Goal: Check status: Check status

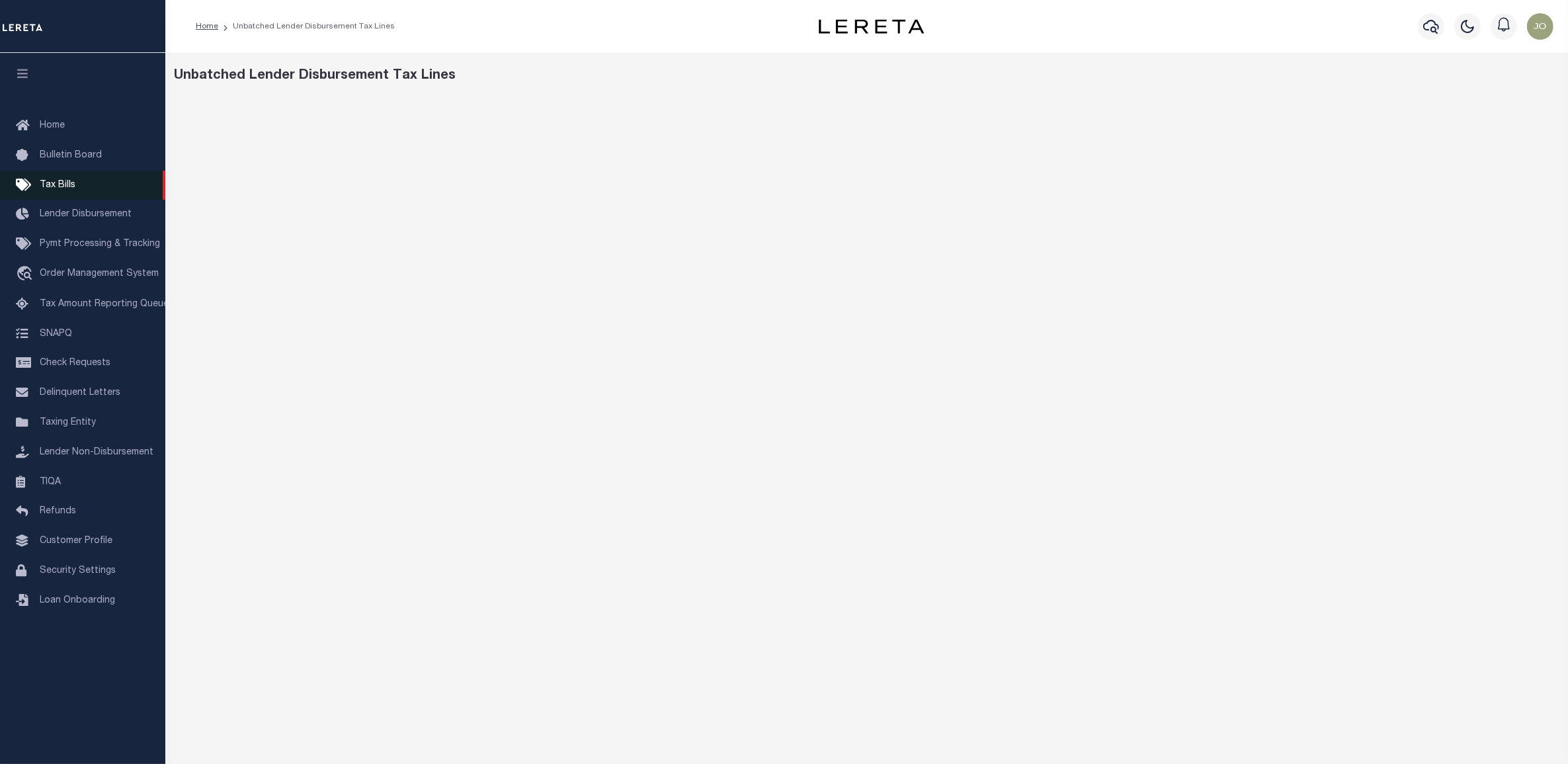
click at [70, 187] on span "Tax Bills" at bounding box center [58, 185] width 36 height 9
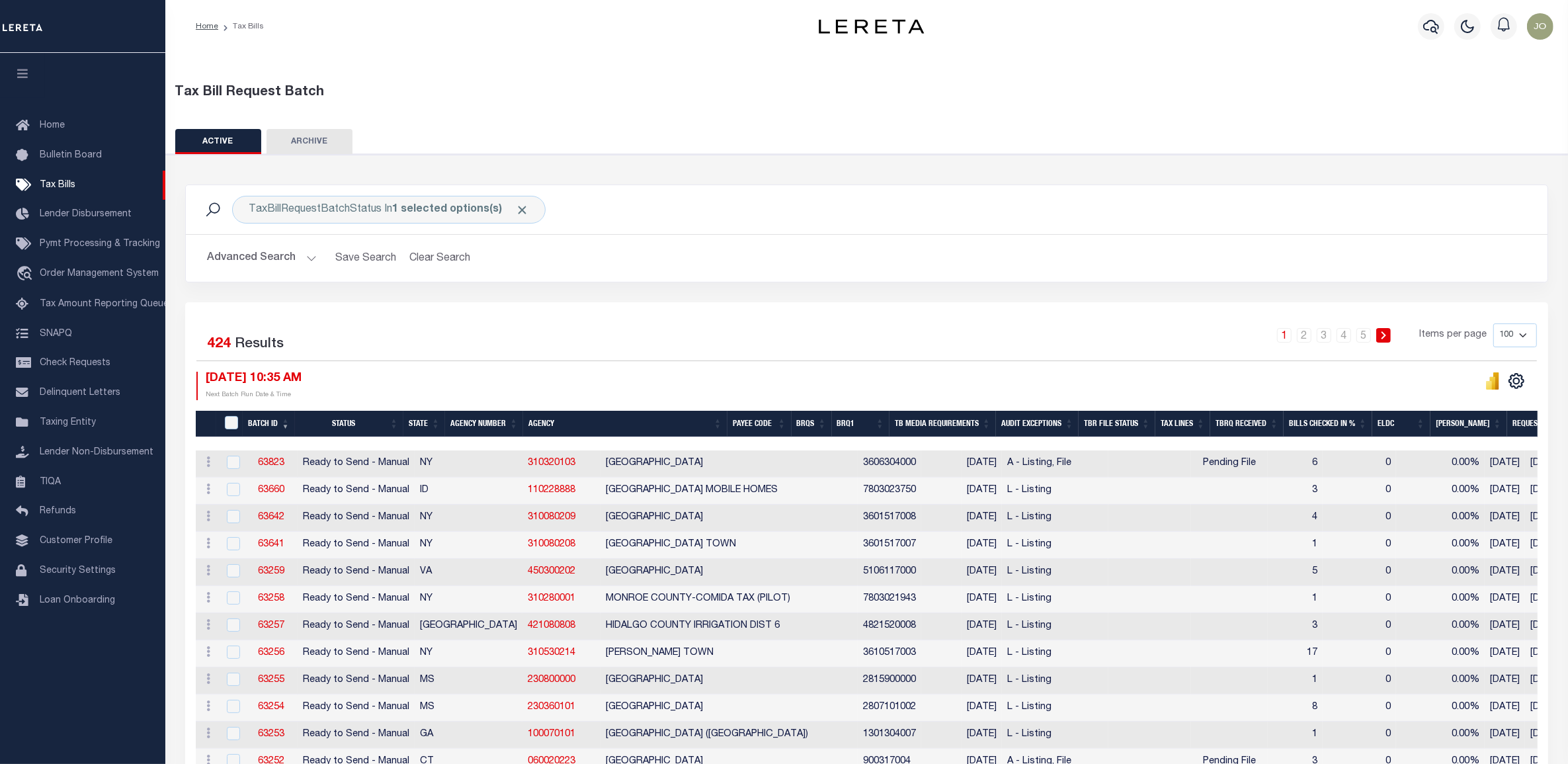
click at [751, 379] on div "09/30/2025 10:35 AM Next Batch Run Date & Time" at bounding box center [532, 386] width 670 height 29
click at [647, 346] on div "1 2 3 4 5 Items per page 100 200 500 1000" at bounding box center [1036, 340] width 1000 height 35
click at [682, 375] on div "09/30/2025 10:35 AM Next Batch Run Date & Time" at bounding box center [532, 386] width 670 height 29
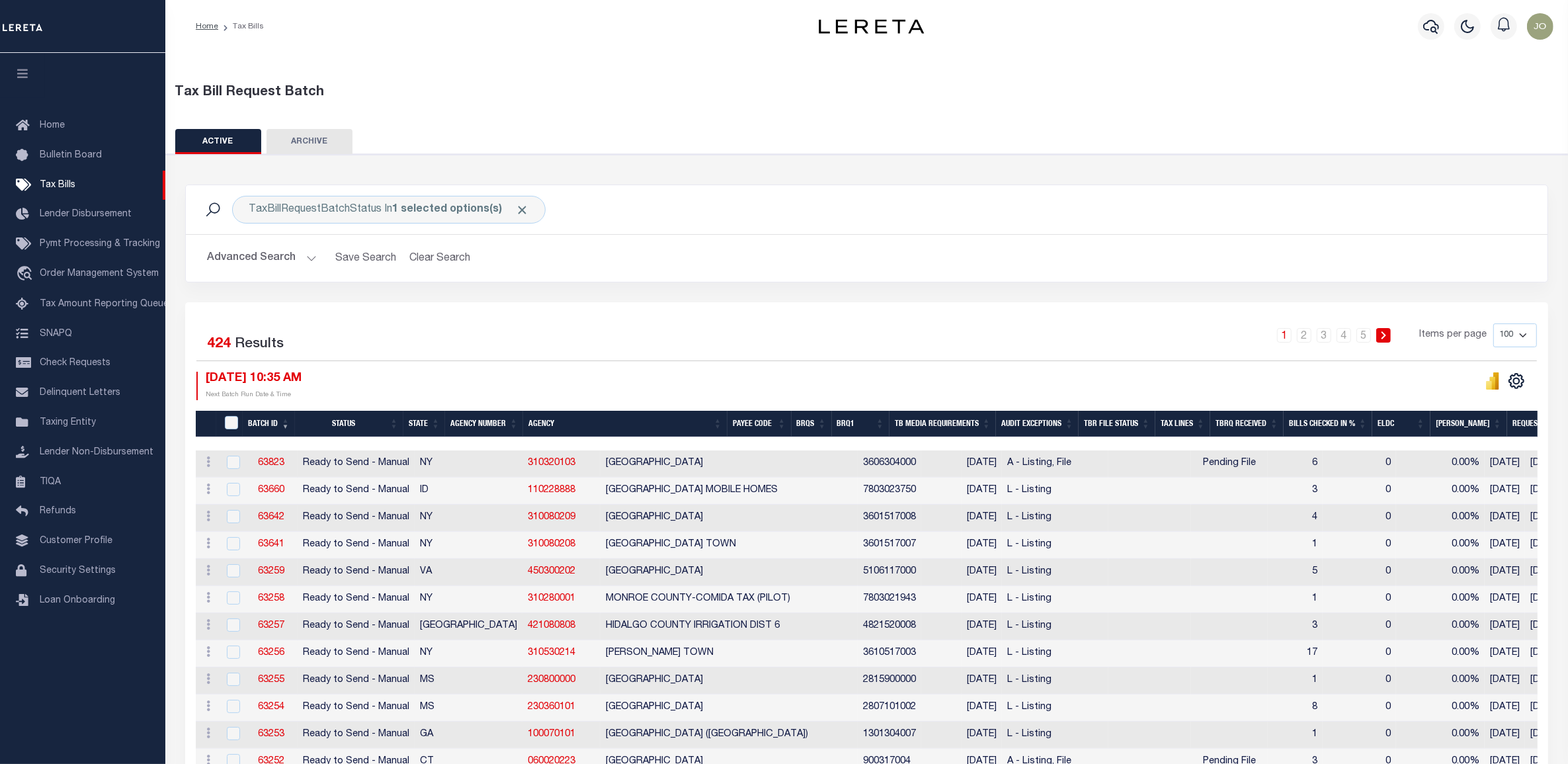
click at [758, 364] on div "Selected 424 Results 1 2 3 4 5 Items per page 100 200 500 1000 09/30/2025 10:35…" at bounding box center [866, 362] width 1362 height 76
click at [759, 364] on div "Selected 424 Results 1 2 3 4 5 Items per page 100 200 500 1000 09/30/2025 10:35…" at bounding box center [866, 362] width 1362 height 76
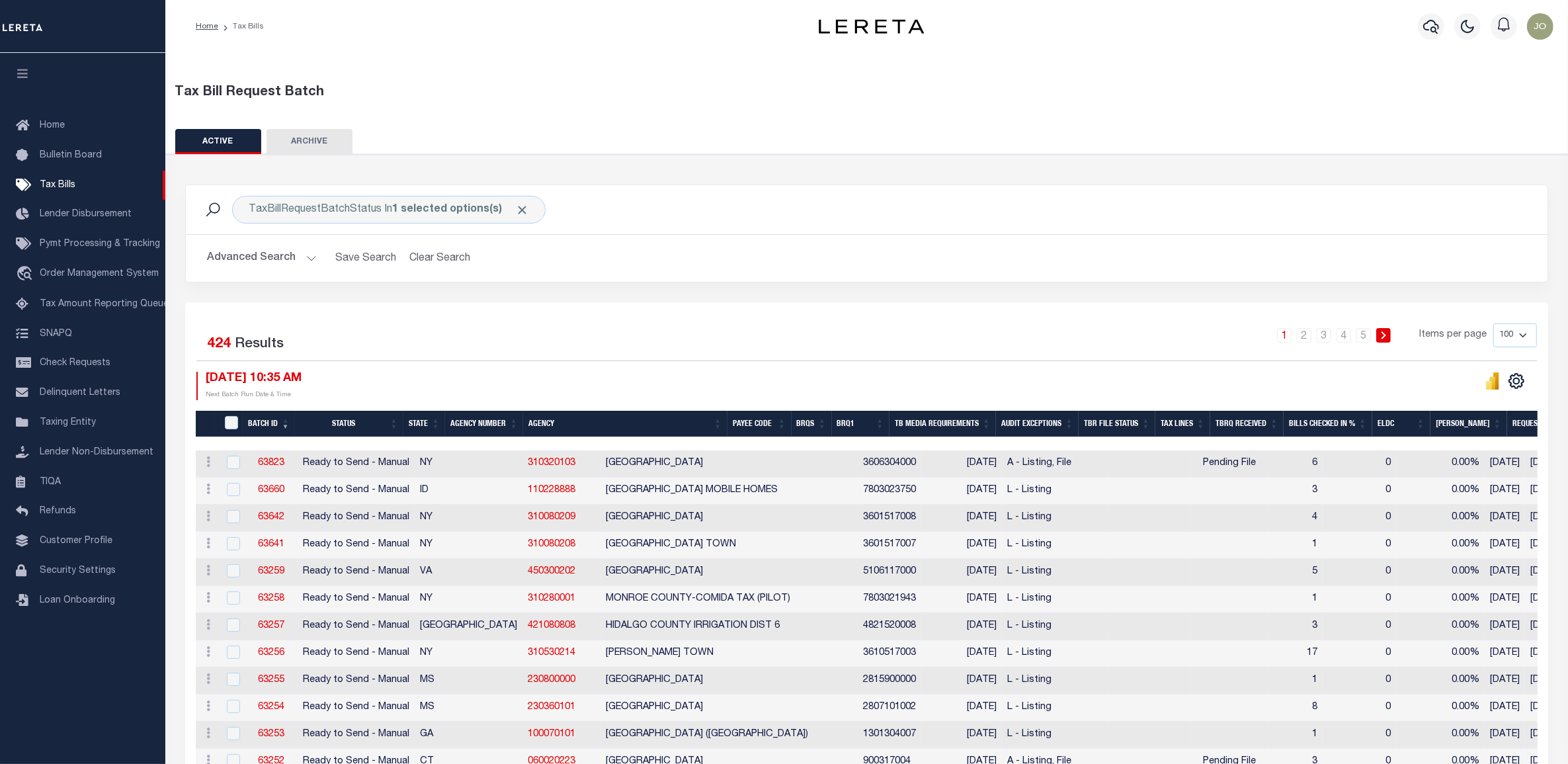
click at [748, 379] on div "09/30/2025 10:35 AM Next Batch Run Date & Time" at bounding box center [532, 386] width 670 height 29
click at [668, 323] on div "1 2 3 4 5 Items per page 100 200 500 1000" at bounding box center [1036, 340] width 1000 height 35
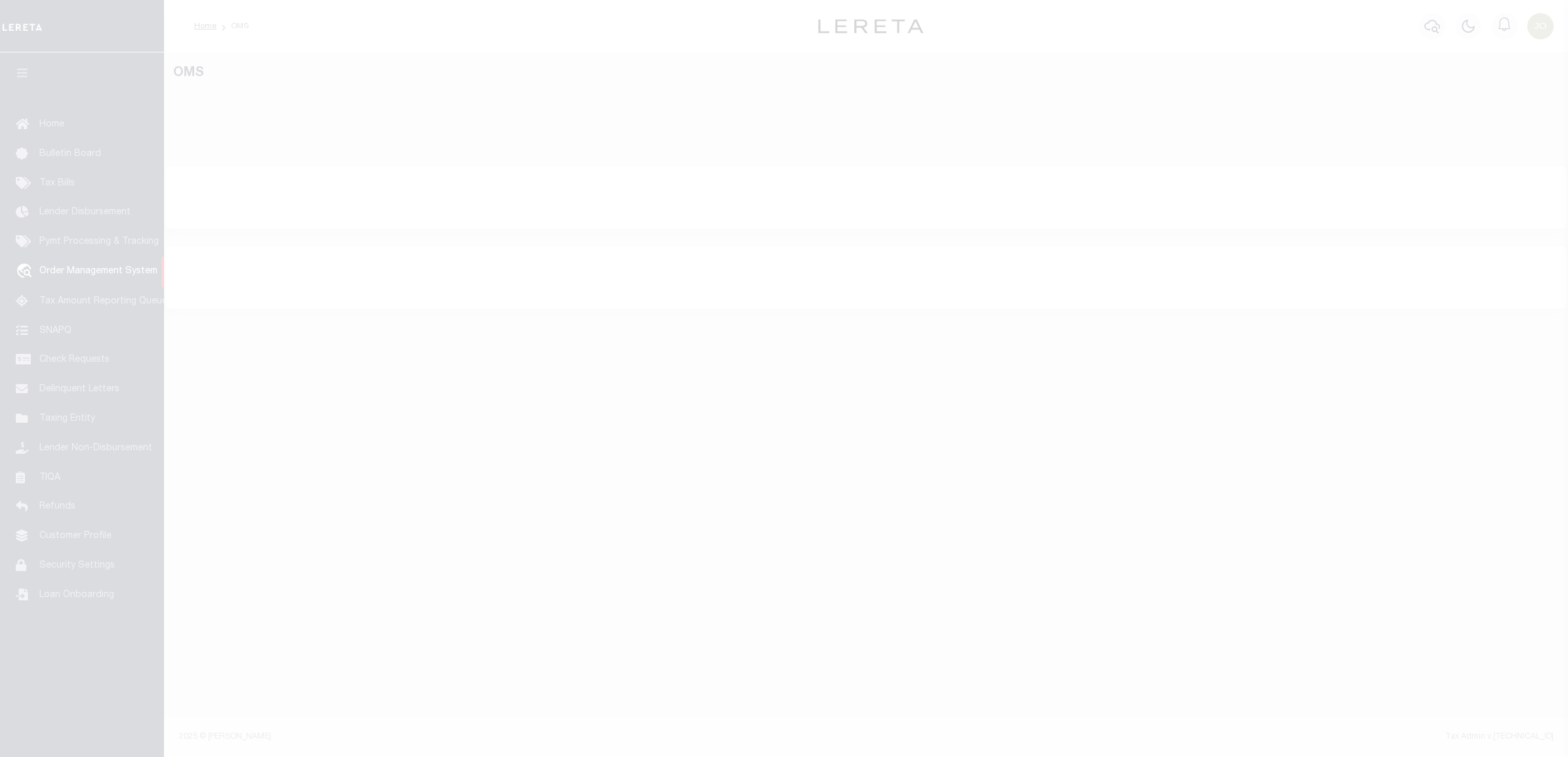
select select "200"
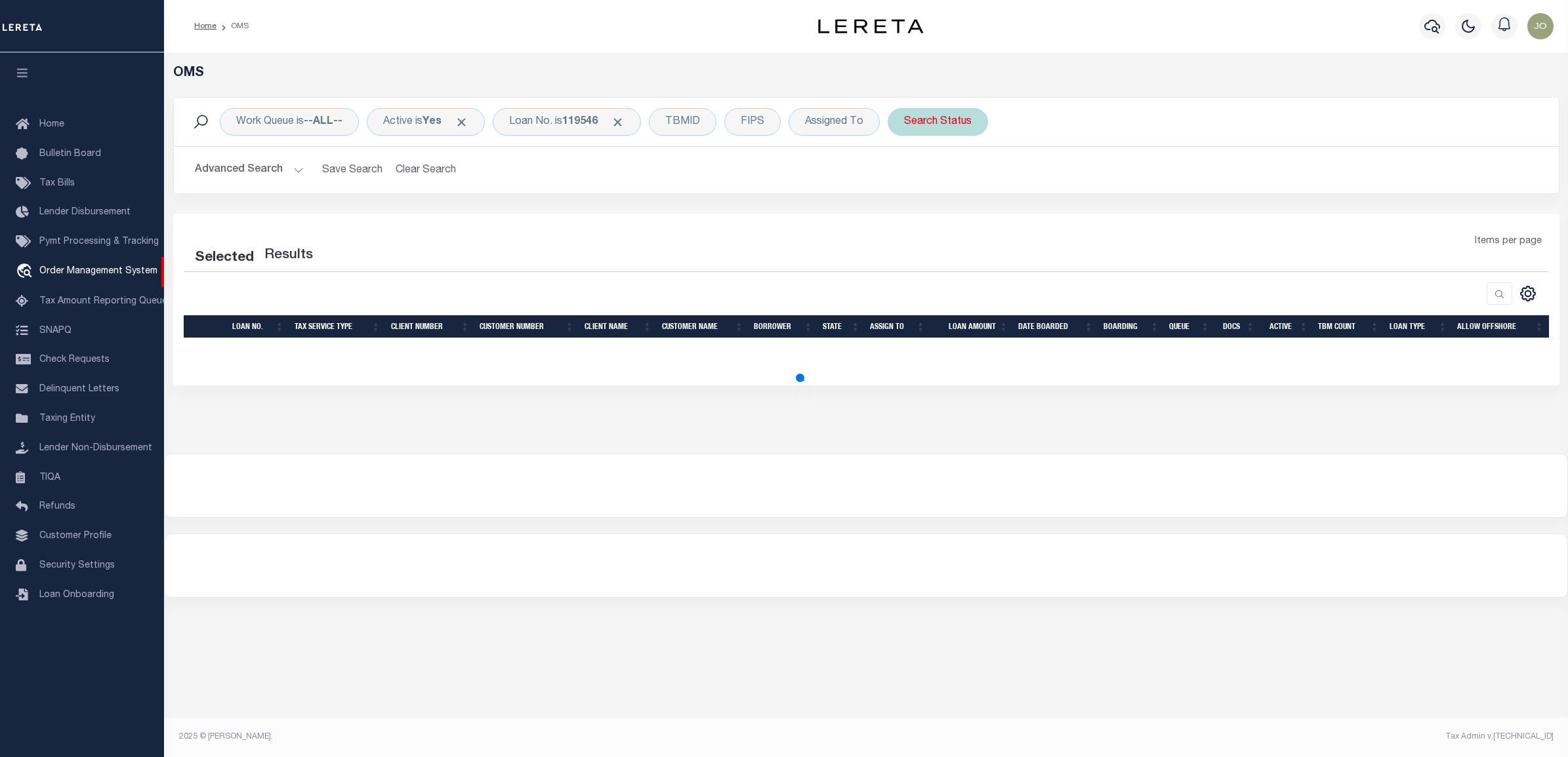
select select "200"
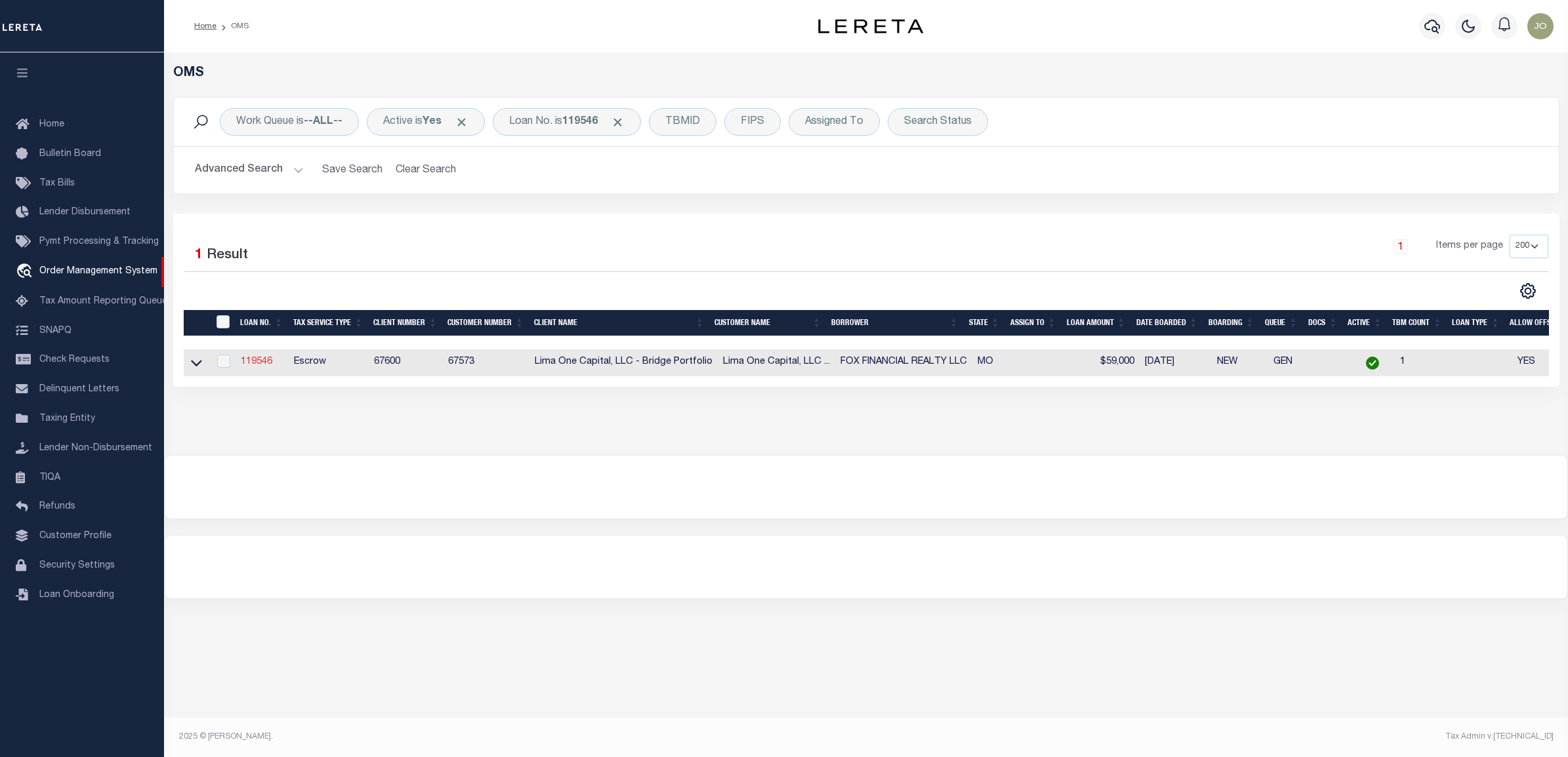
click at [259, 367] on link "119546" at bounding box center [256, 362] width 31 height 9
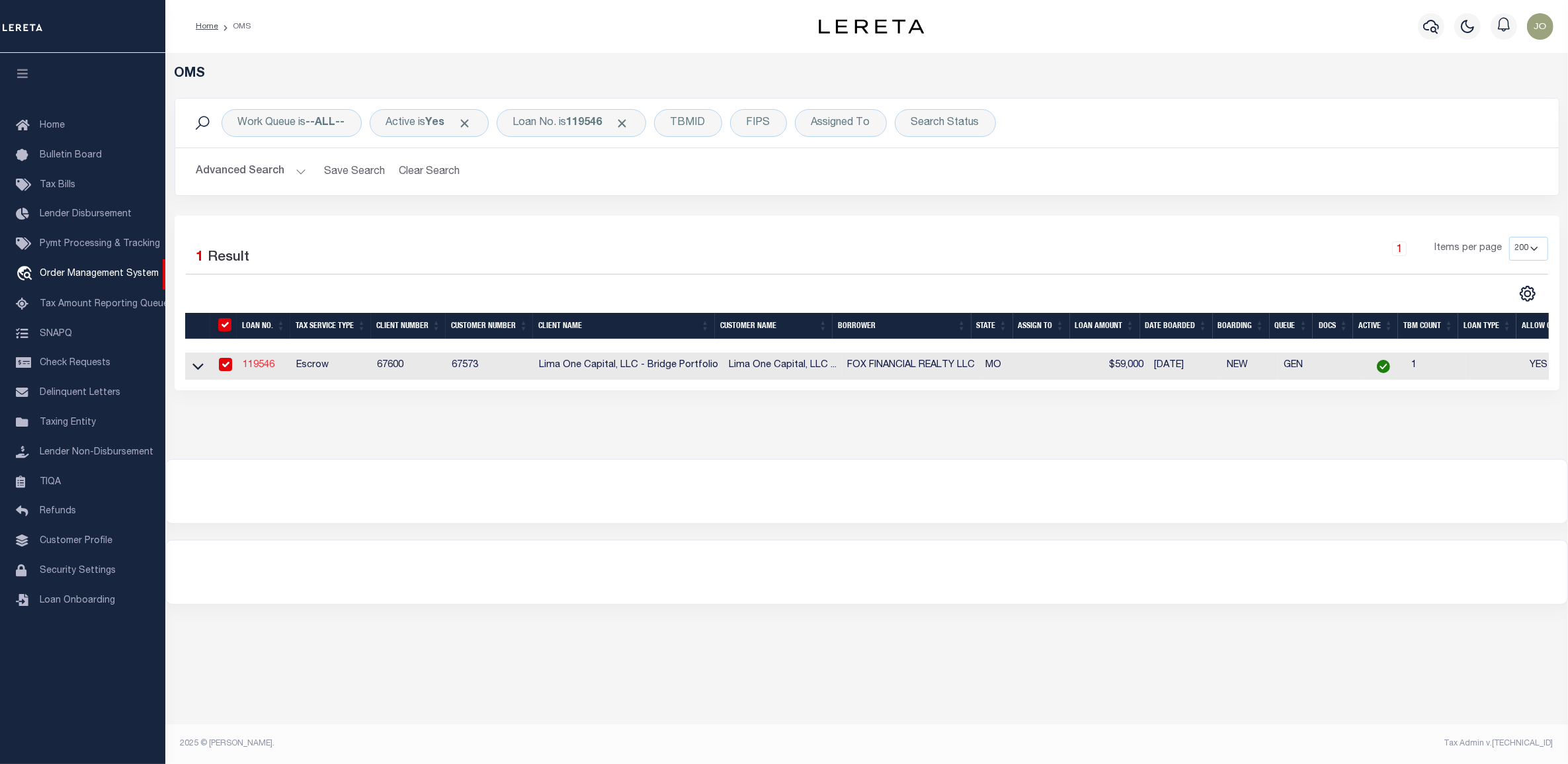
type input "119546"
type input "FOX FINANCIAL REALTY LLC"
select select
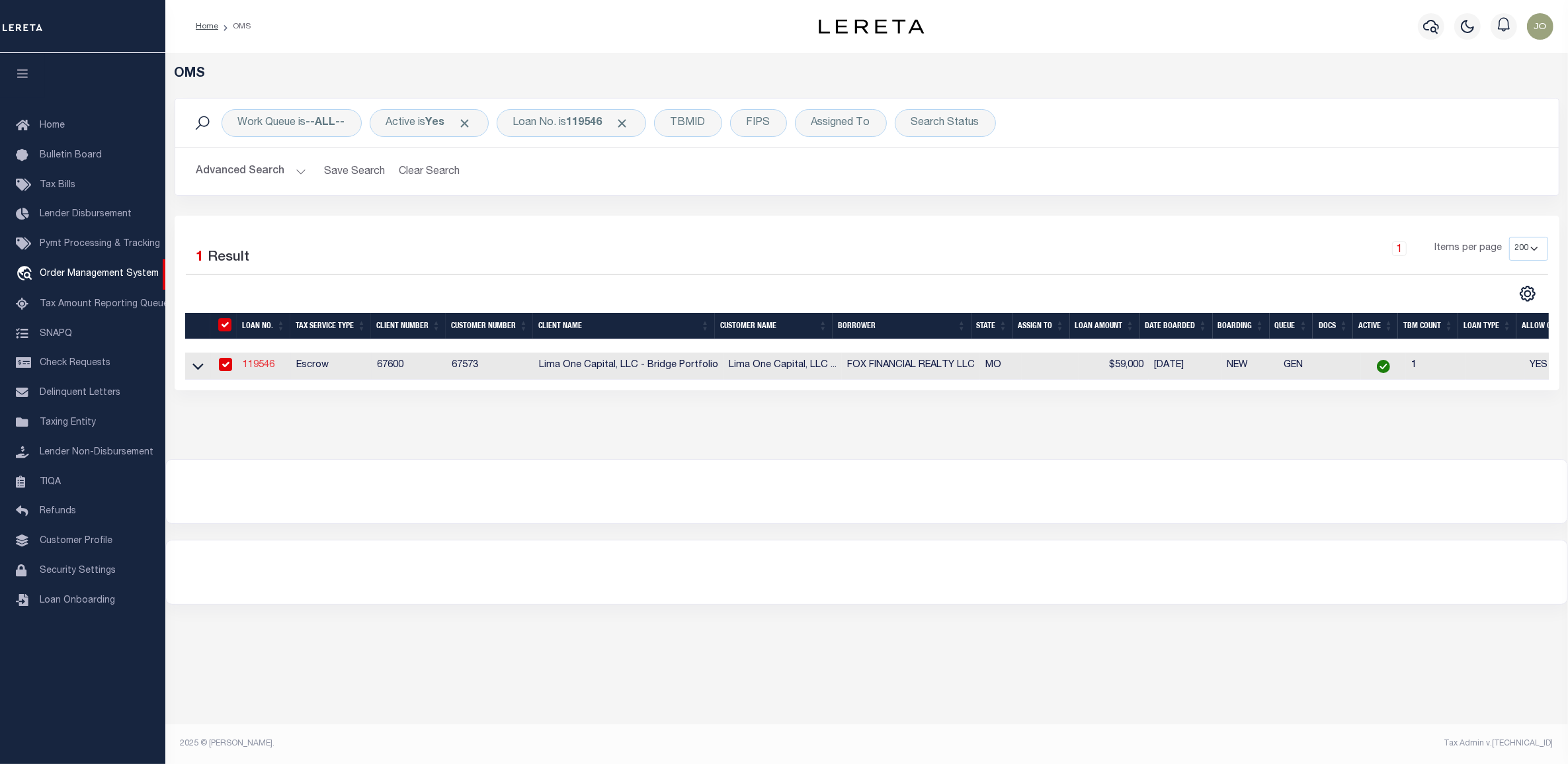
select select
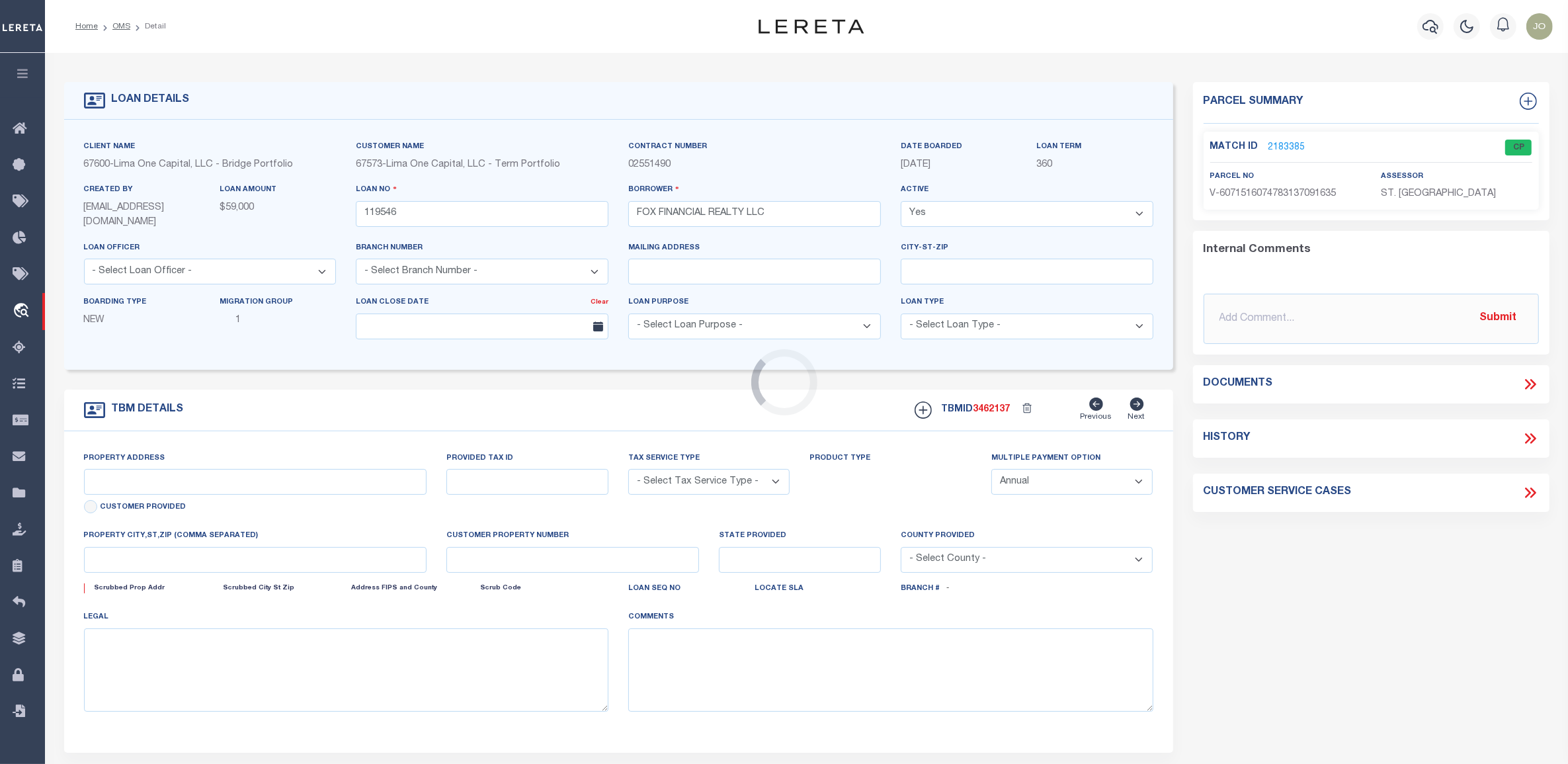
type input "324 GAGE DRIVE"
radio input "true"
select select "Escrow"
select select
type input "FERGUSON MO 63135"
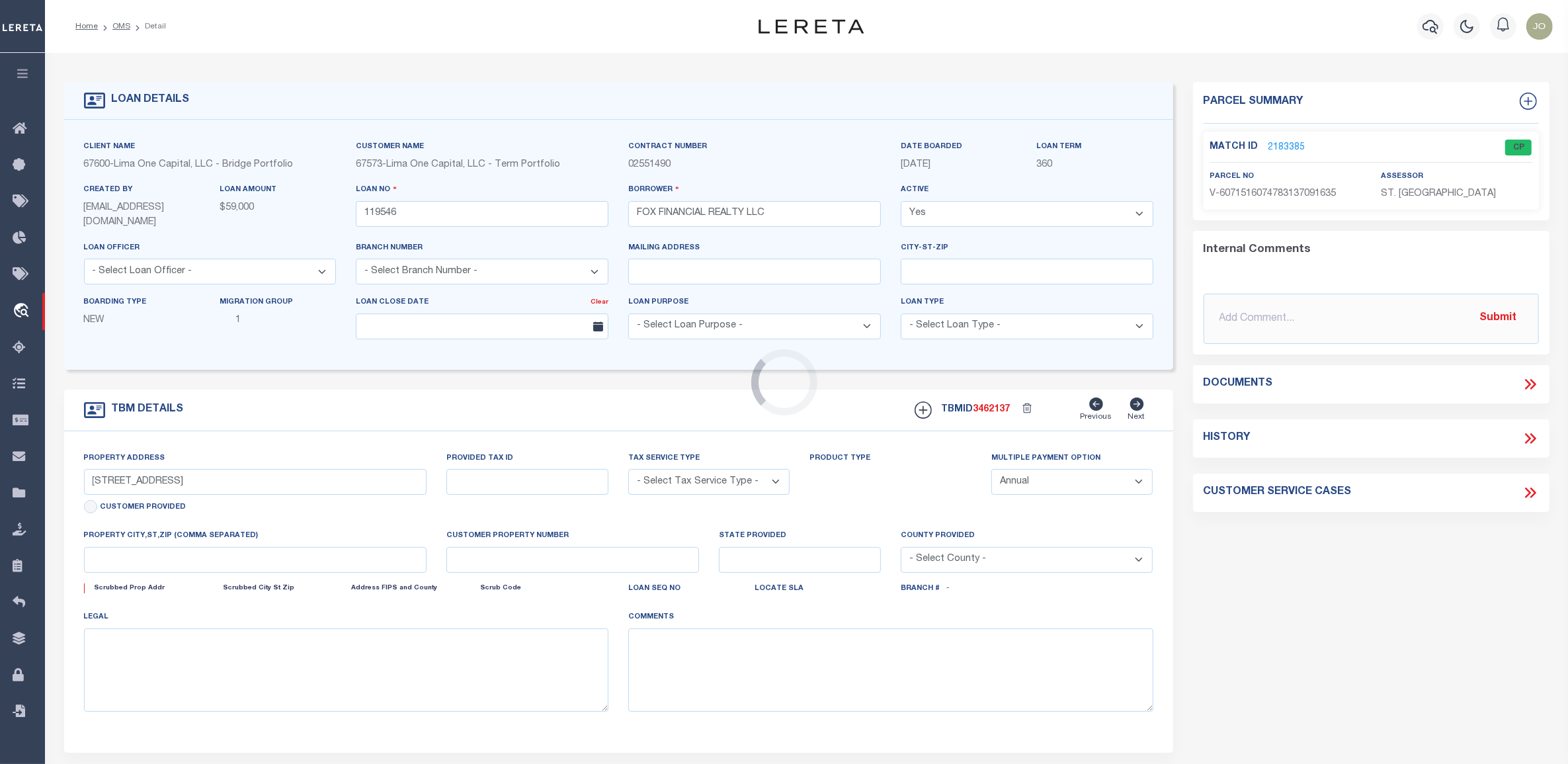
type input "119546-1"
type input "MO"
type textarea "COLLECTOR: ENTITY: PARCEL: 12"
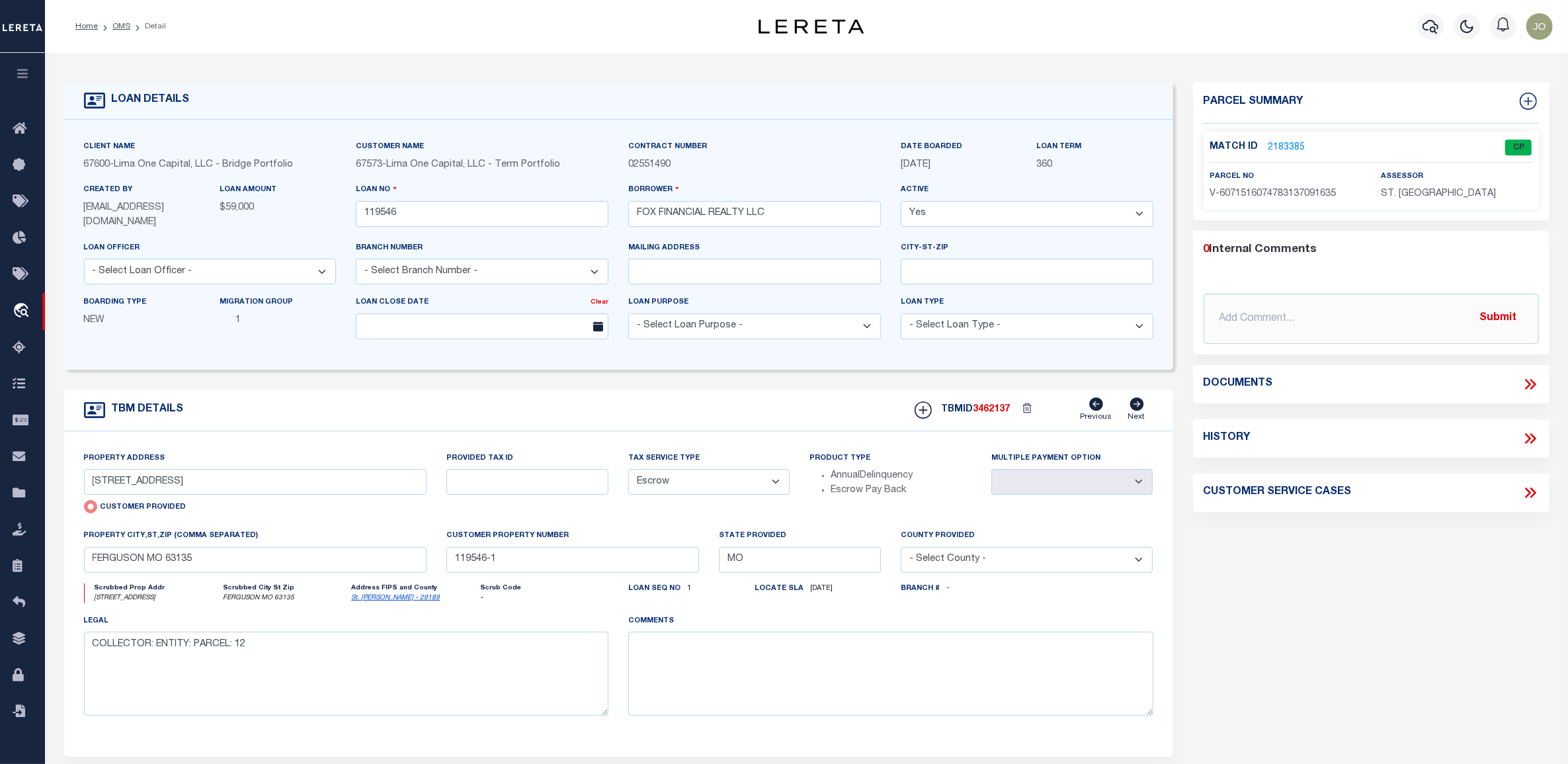
click at [948, 412] on h5 "TBMID 3462137" at bounding box center [976, 409] width 69 height 11
click at [956, 412] on h5 "TBMID 3462137" at bounding box center [976, 409] width 69 height 11
click at [980, 383] on form "LOAN DETAILS Client Name 67600 - Customer Name" at bounding box center [619, 446] width 1109 height 727
click at [1278, 141] on link "2183385" at bounding box center [1287, 148] width 37 height 14
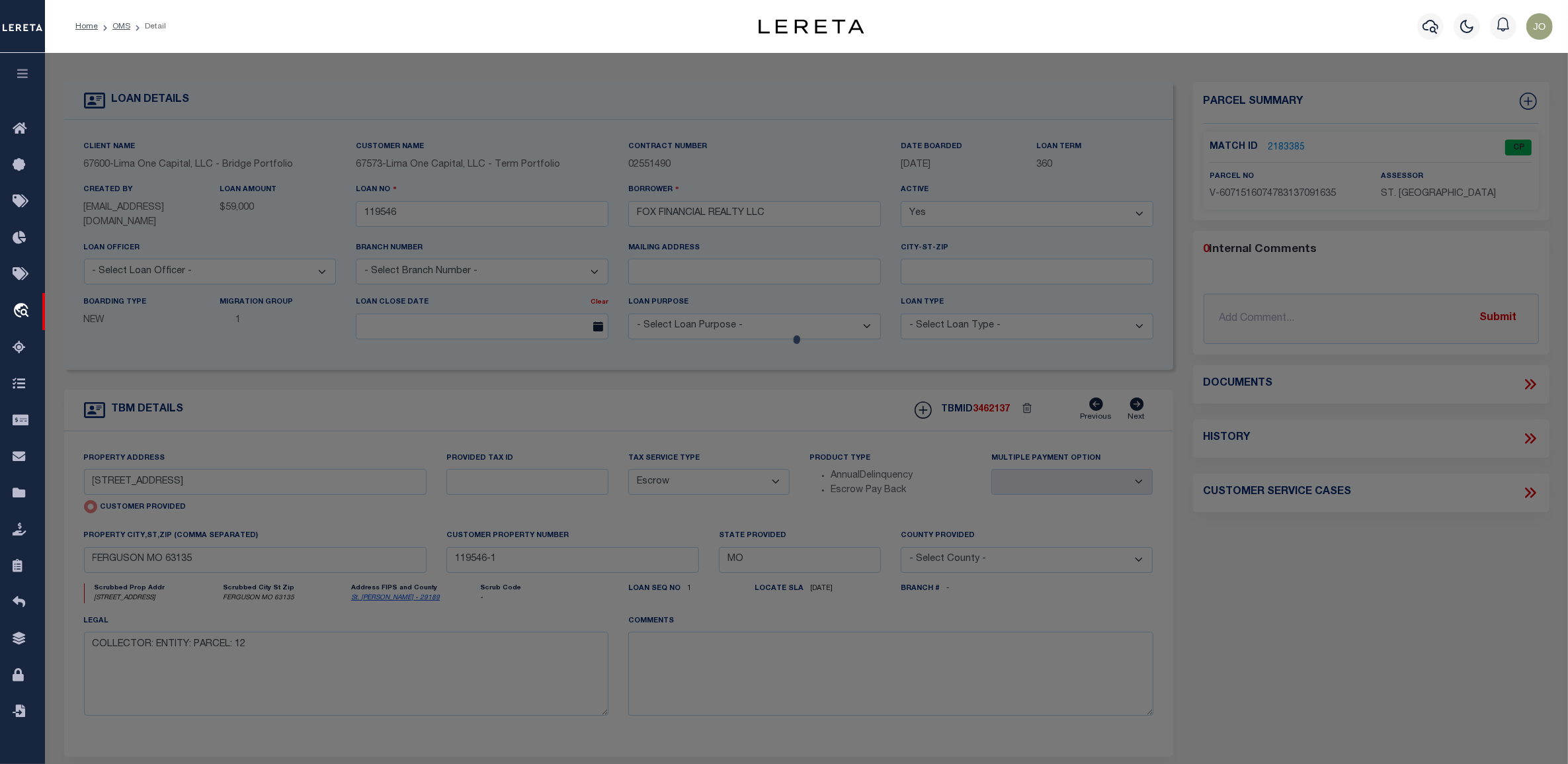
checkbox input "false"
select select "CP"
select select "AGW"
select select "ADD"
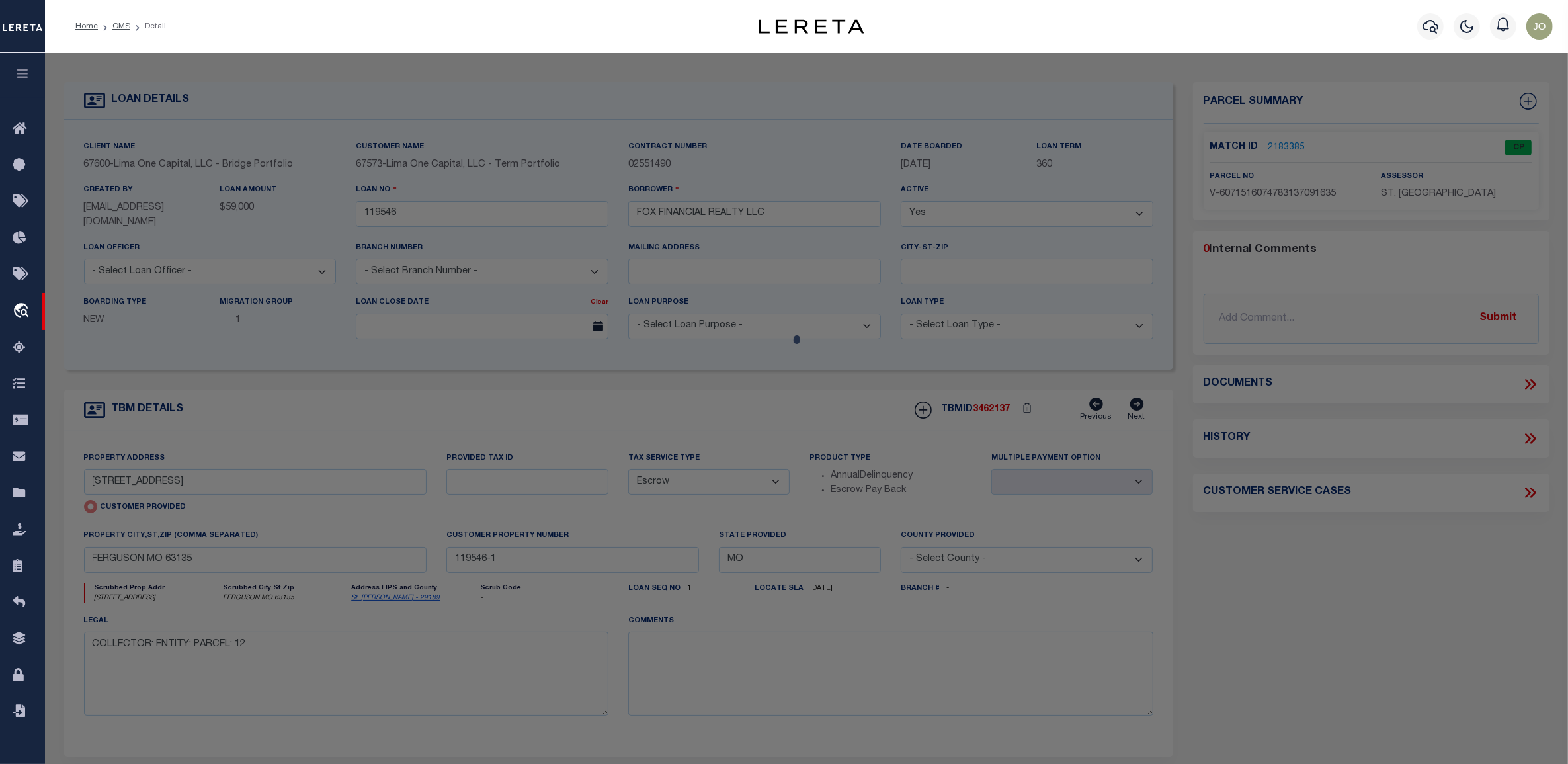
type input "324 GAGE DRIVE"
type input "FERGUSON MO 63135"
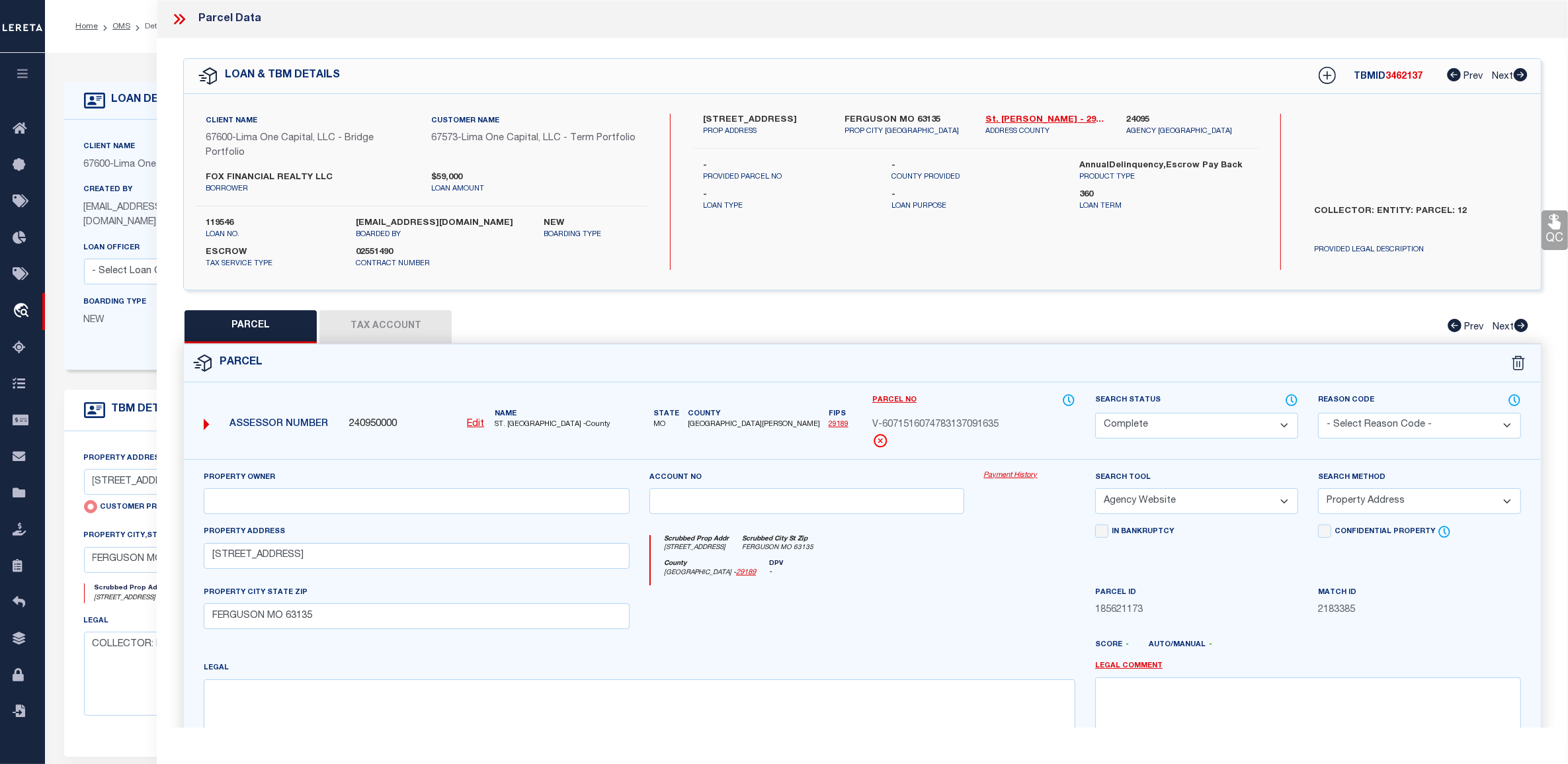
click at [741, 603] on div at bounding box center [807, 613] width 334 height 54
click at [709, 629] on div at bounding box center [807, 613] width 334 height 54
click at [696, 652] on div at bounding box center [584, 653] width 334 height 16
click at [721, 640] on div at bounding box center [807, 613] width 334 height 54
click at [845, 653] on div at bounding box center [919, 650] width 334 height 21
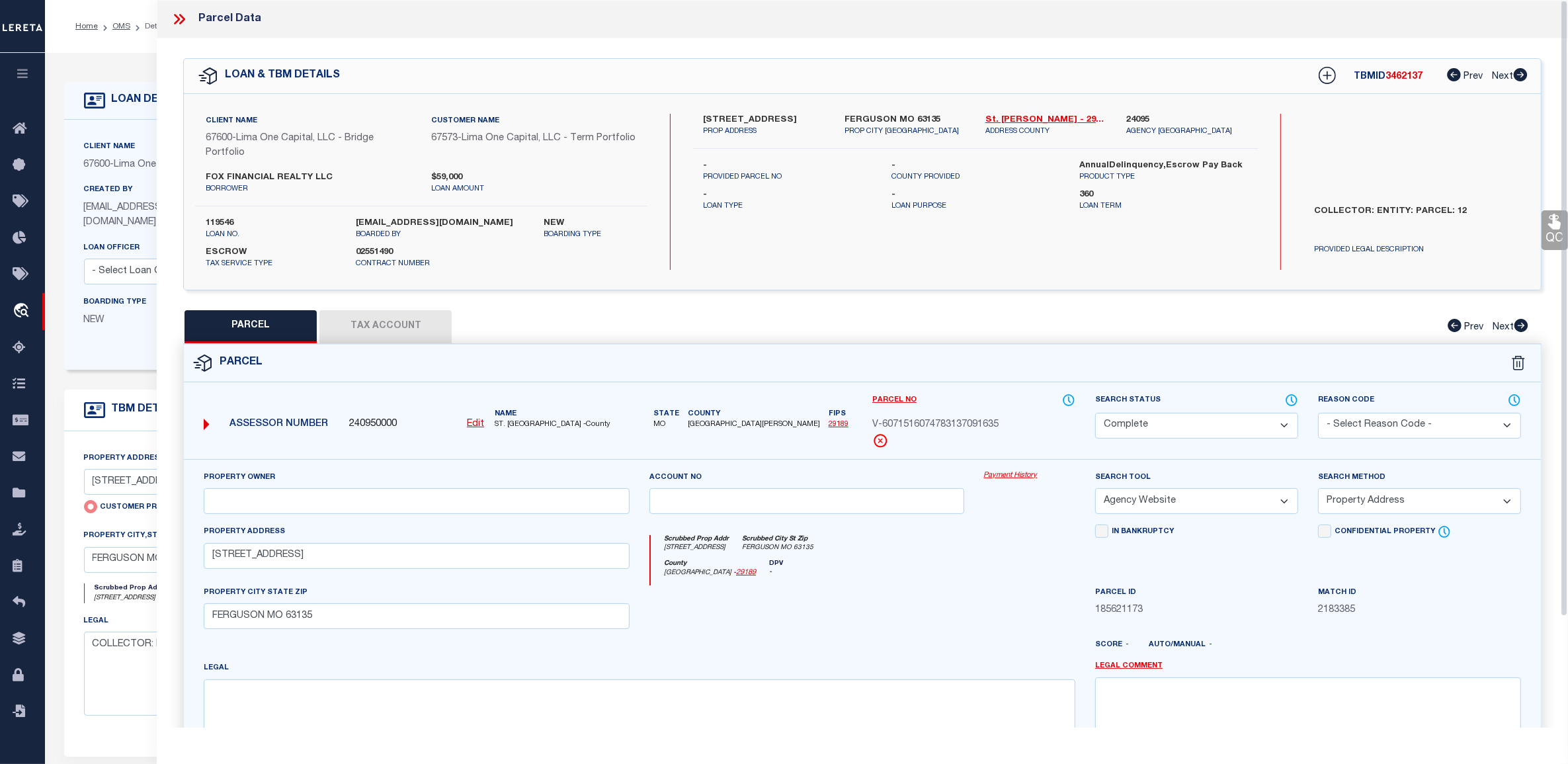
click at [550, 317] on div "PARCEL Tax Account Prev Next" at bounding box center [862, 327] width 1358 height 33
click at [568, 325] on div "PARCEL Tax Account Prev Next" at bounding box center [862, 327] width 1358 height 33
click at [417, 334] on button "Tax Account" at bounding box center [385, 327] width 132 height 33
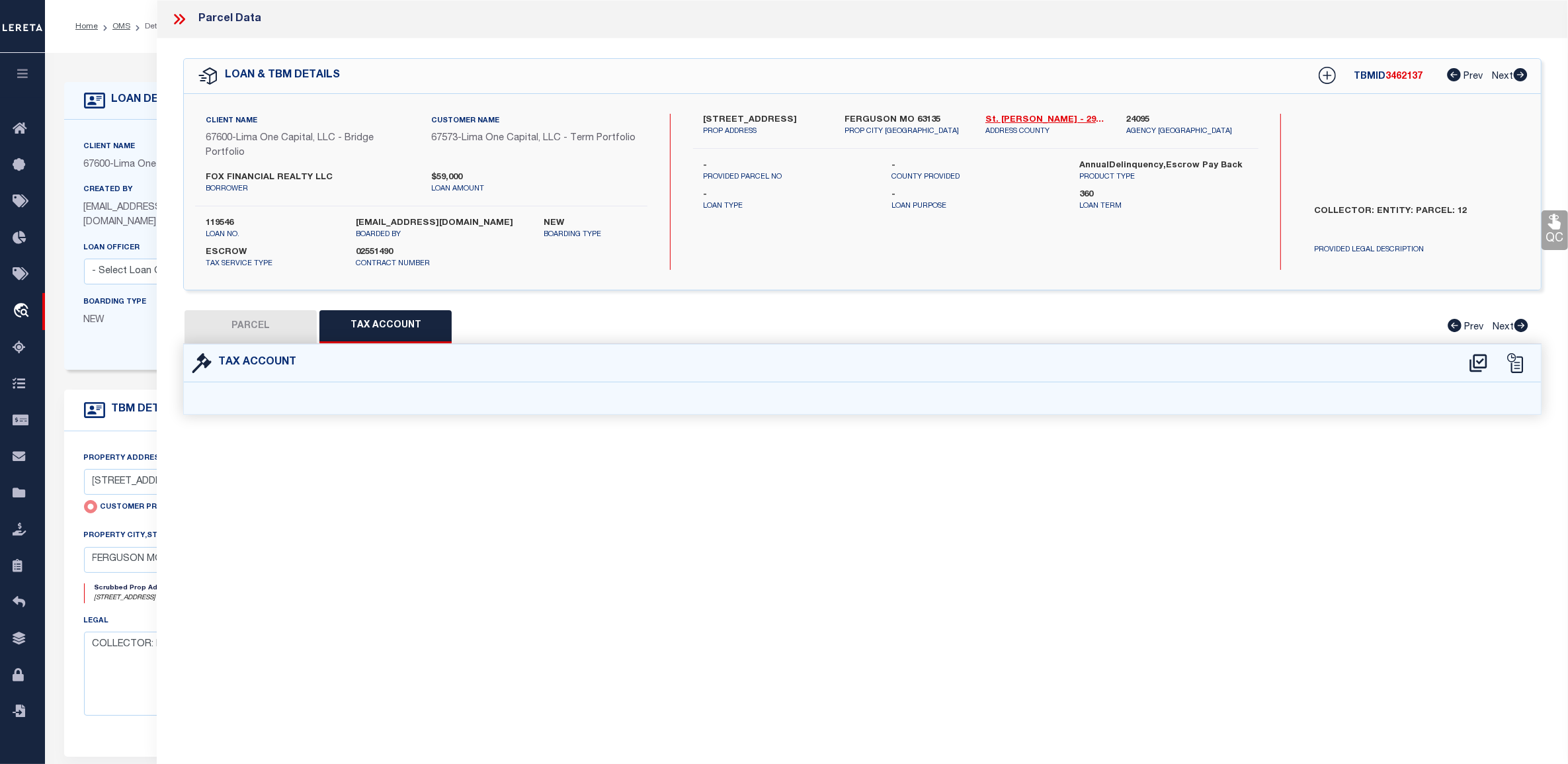
select select "100"
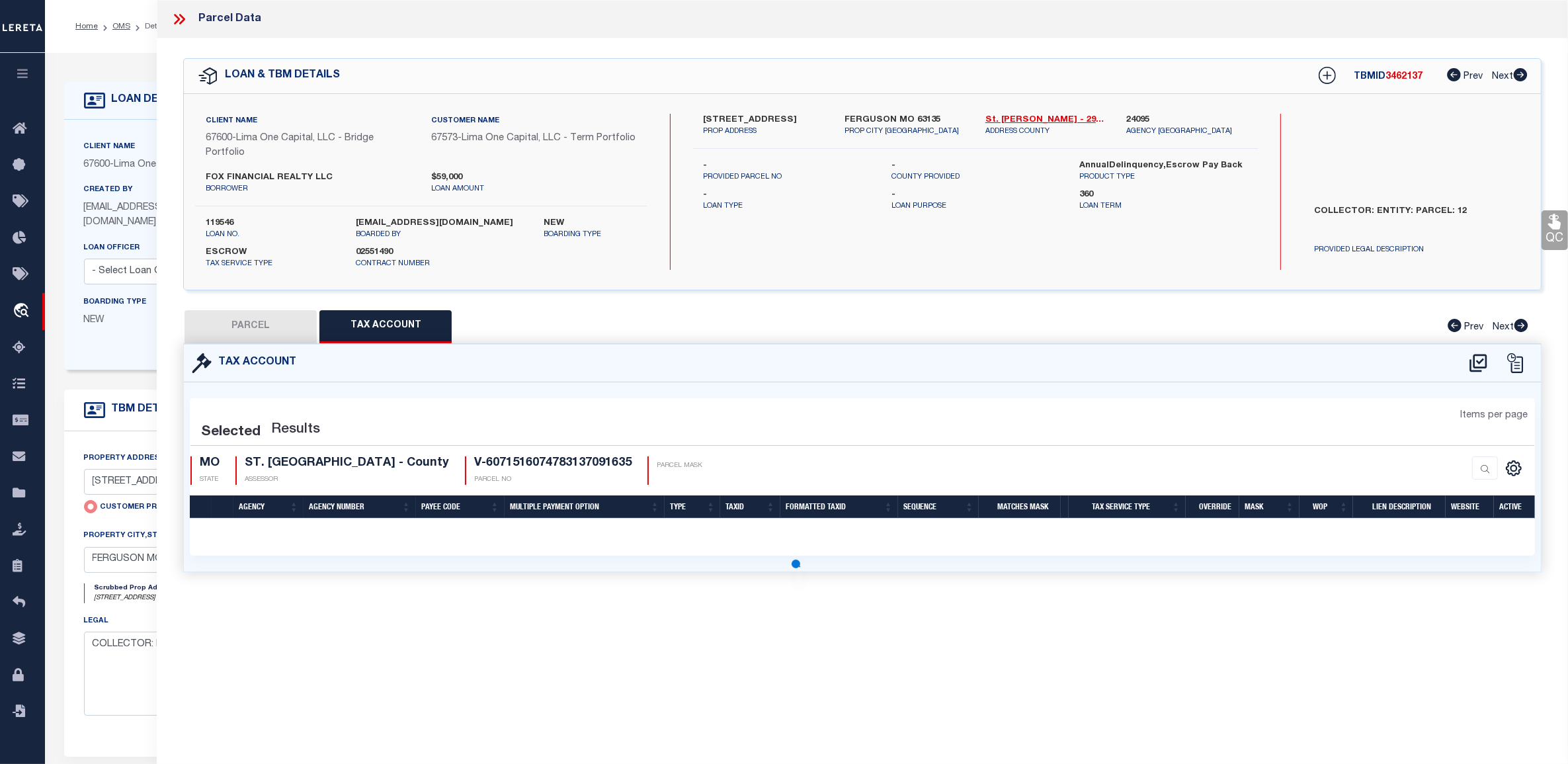
select select "100"
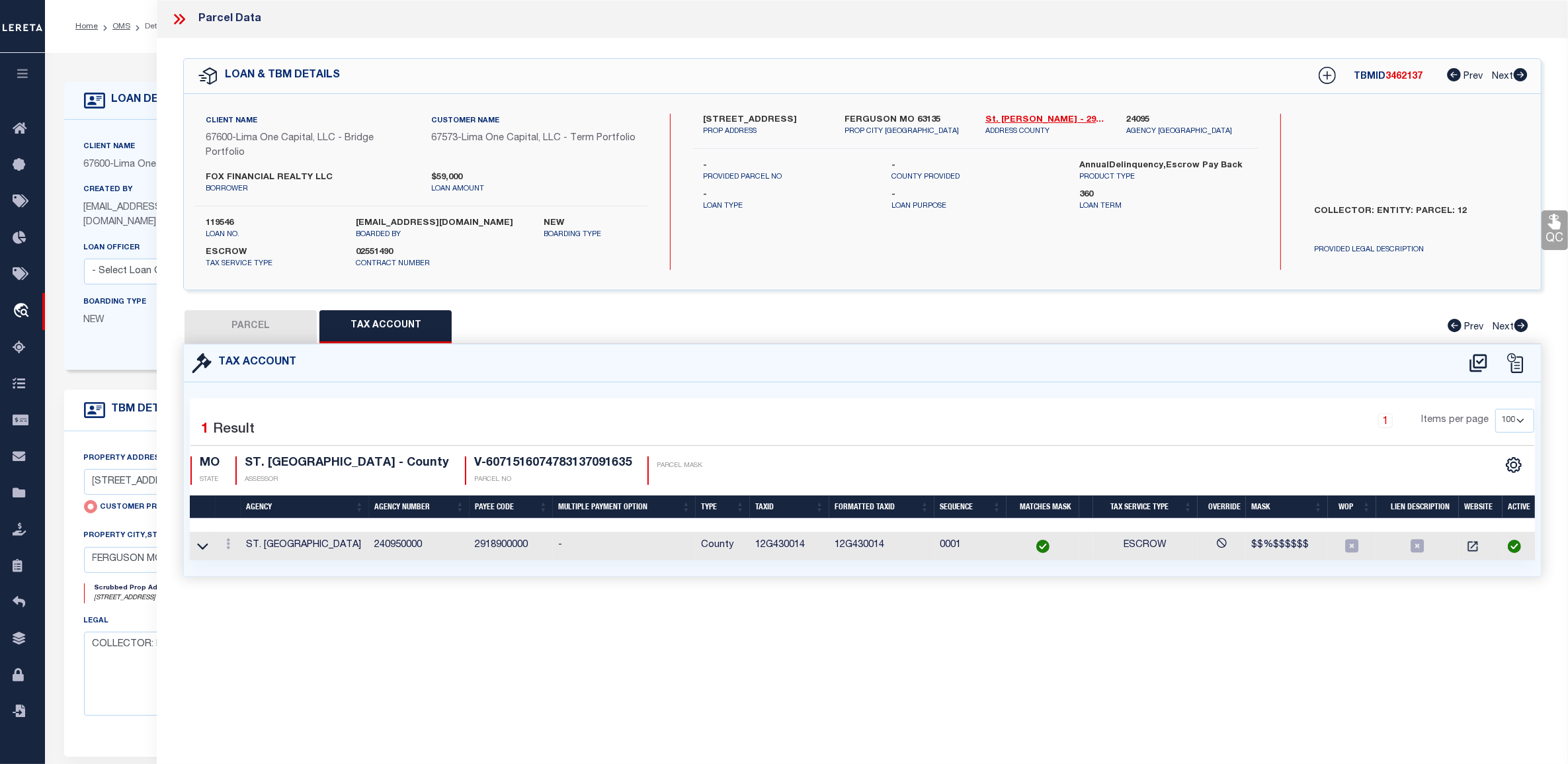
click at [569, 324] on div "PARCEL Tax Account Prev Next" at bounding box center [862, 327] width 1358 height 33
click at [265, 312] on button "PARCEL" at bounding box center [250, 327] width 132 height 33
select select "AS"
select select
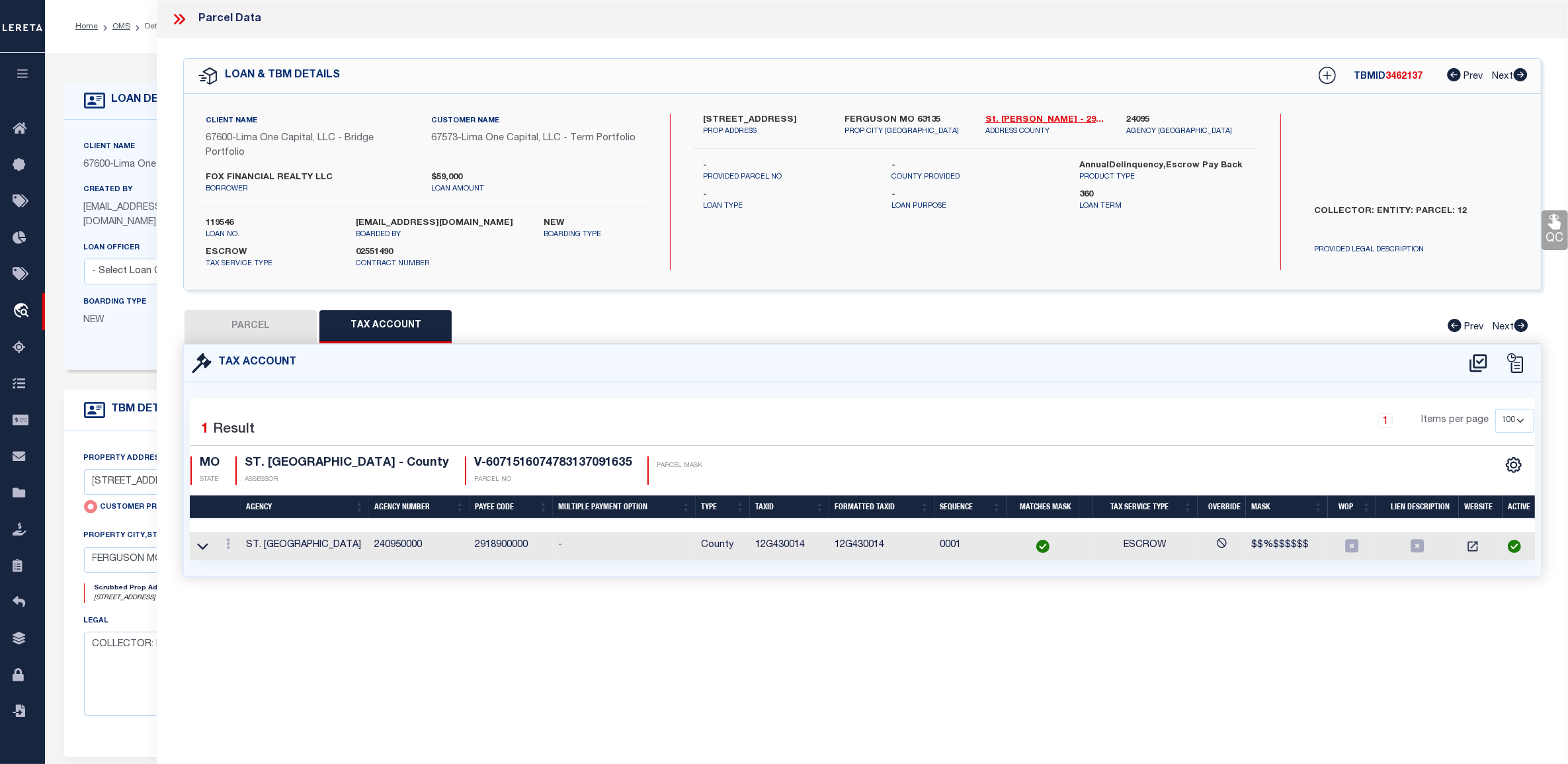
checkbox input "false"
select select "CP"
select select "AGW"
select select "ADD"
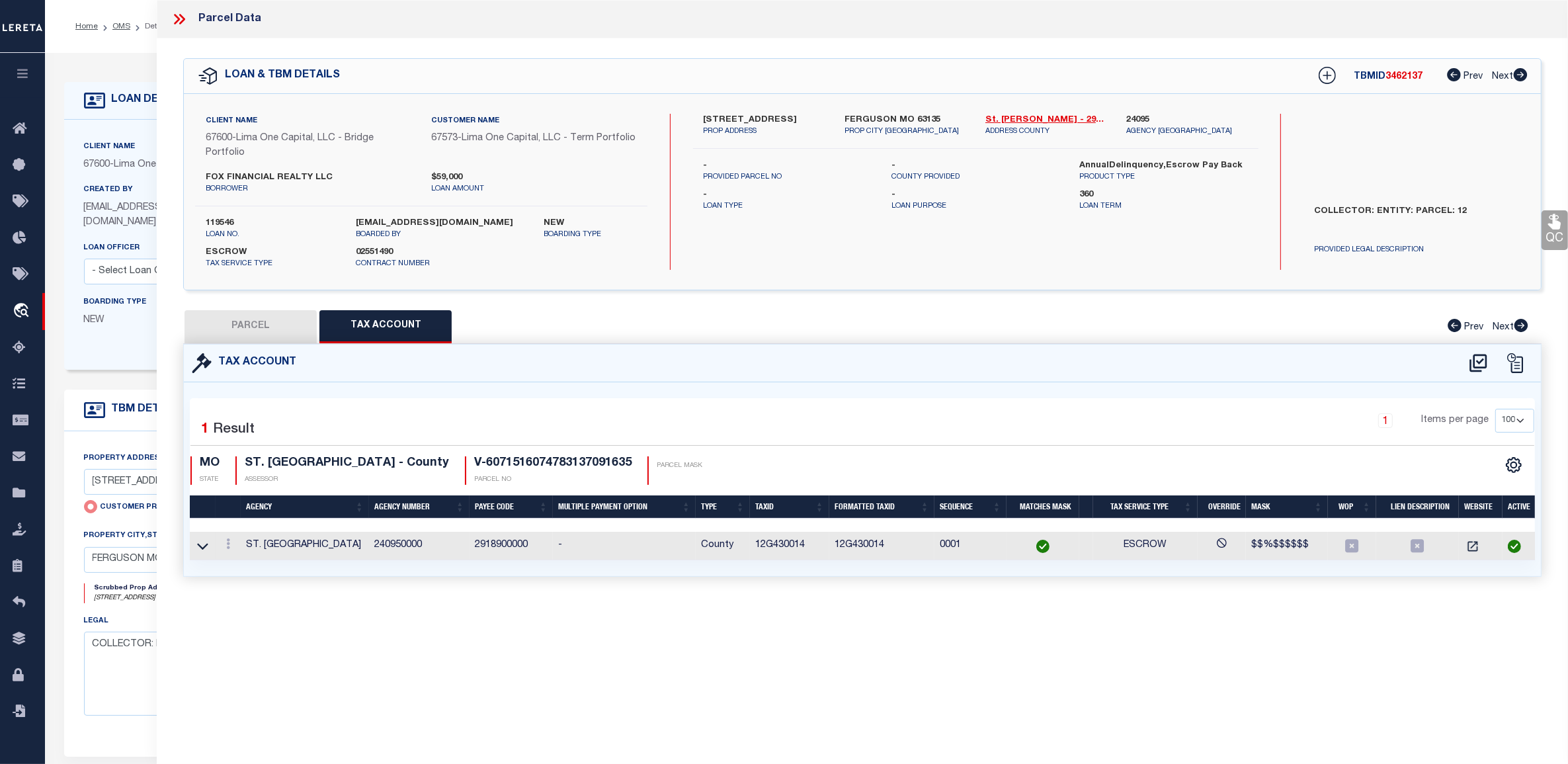
type input "324 GAGE DRIVE"
type input "FERGUSON MO 63135"
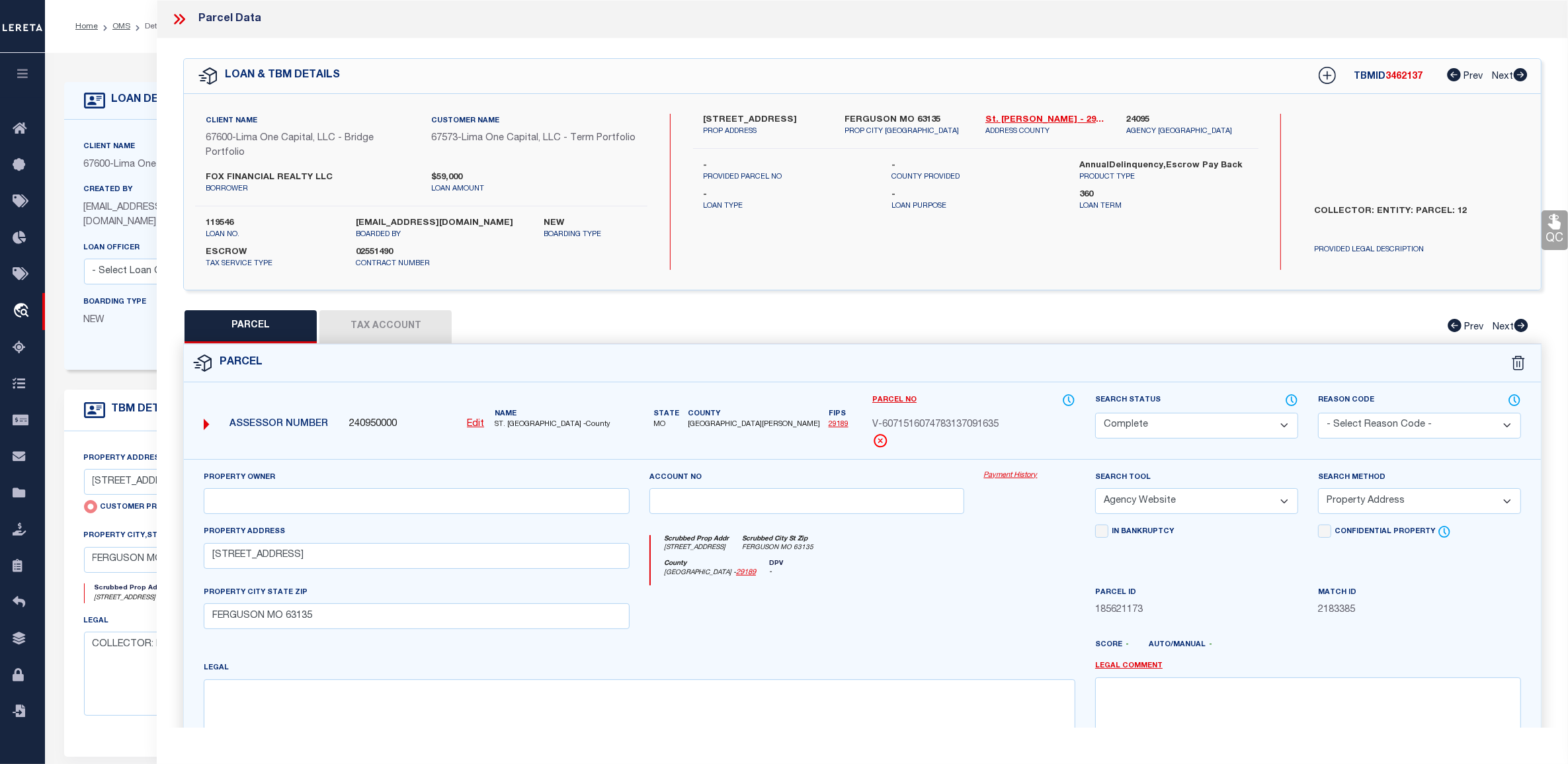
click at [481, 311] on div "PARCEL Tax Account Prev Next" at bounding box center [862, 327] width 1358 height 33
click at [408, 324] on button "Tax Account" at bounding box center [385, 327] width 132 height 33
select select "100"
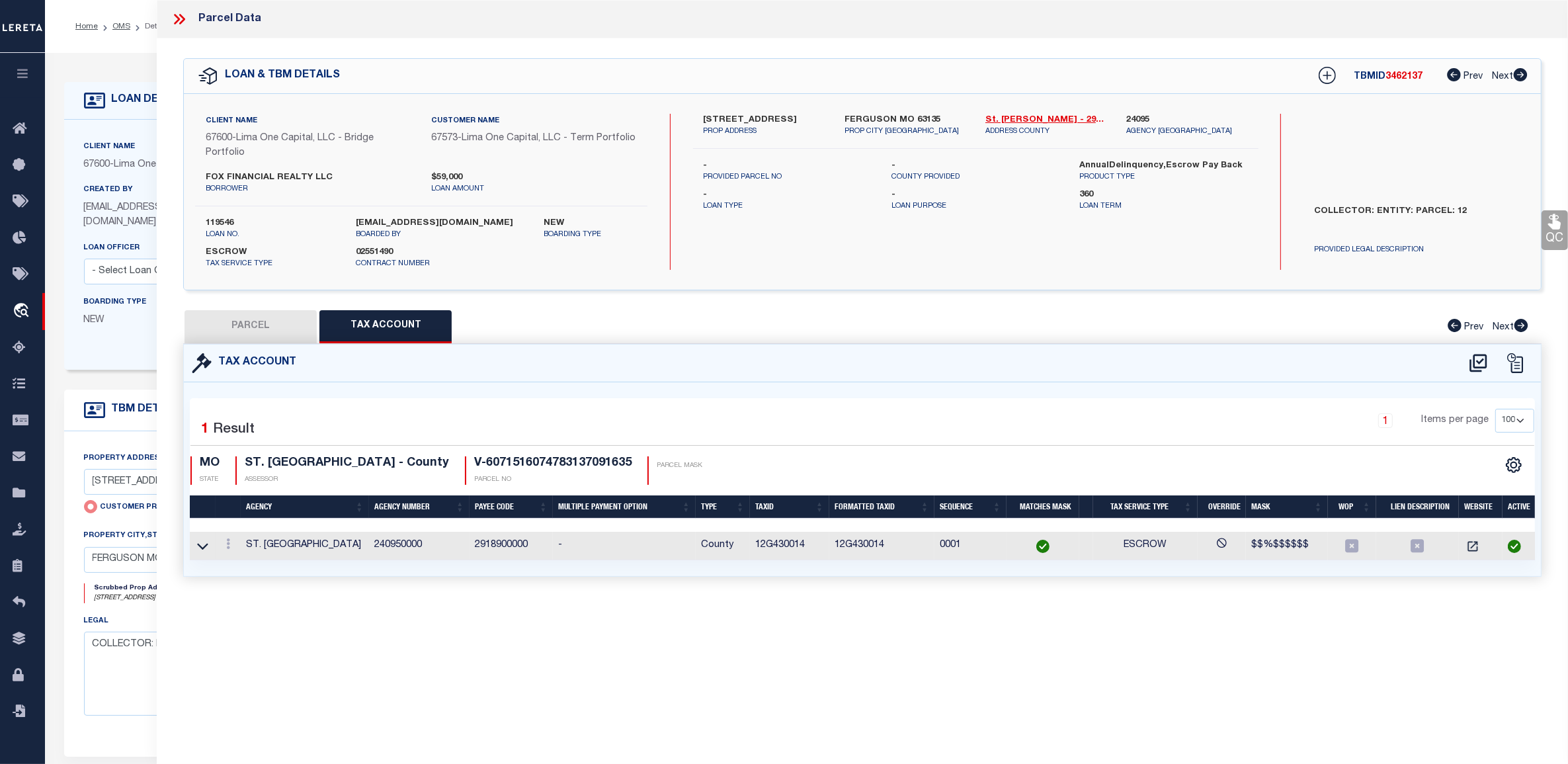
click at [529, 435] on div "1 Items per page 10 25 50 100" at bounding box center [1033, 428] width 1022 height 37
click at [266, 319] on button "PARCEL" at bounding box center [250, 327] width 132 height 33
select select "AS"
select select
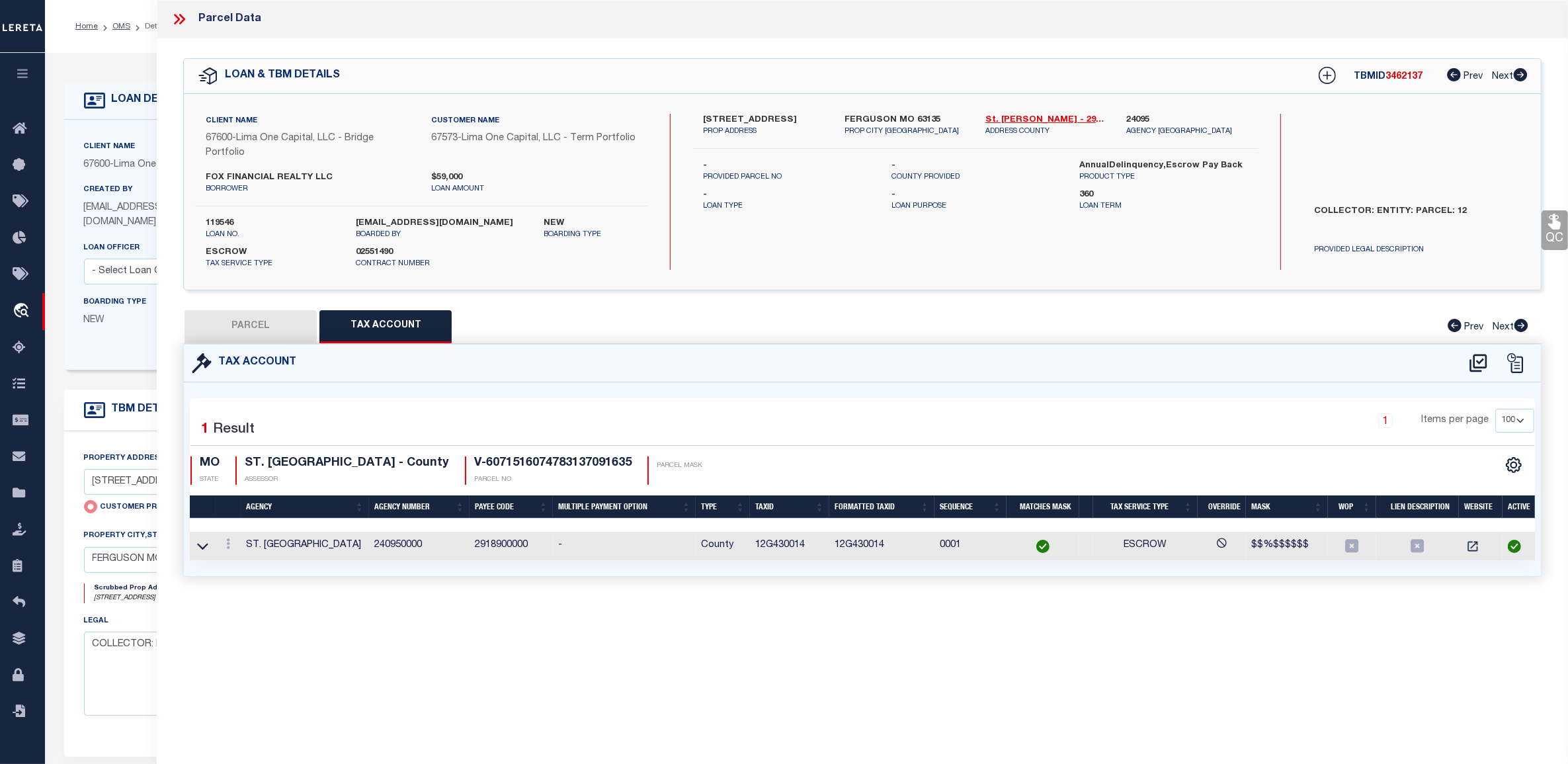
checkbox input "false"
select select "CP"
select select "AGW"
select select "ADD"
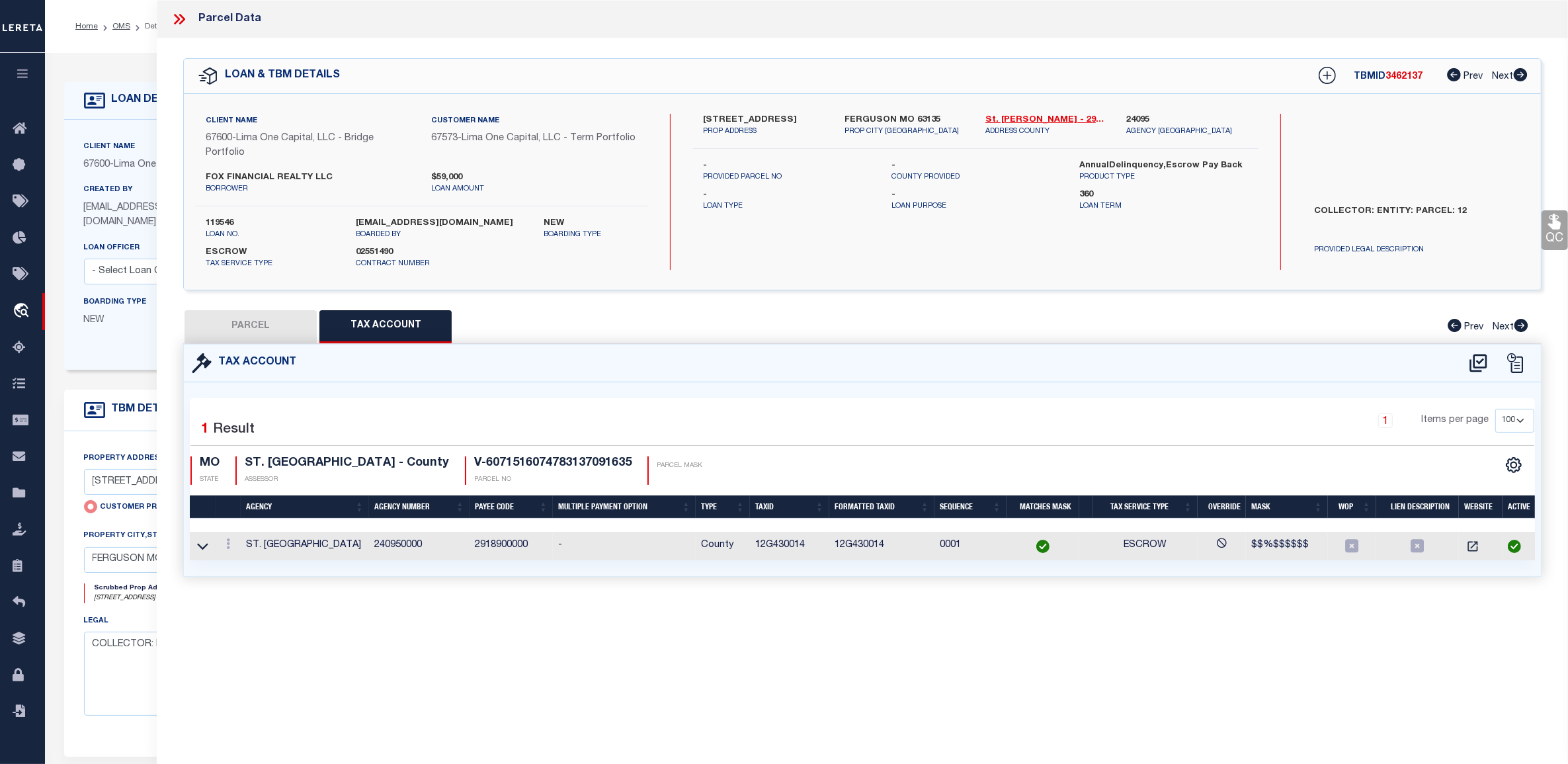
type input "324 GAGE DRIVE"
type input "FERGUSON MO 63135"
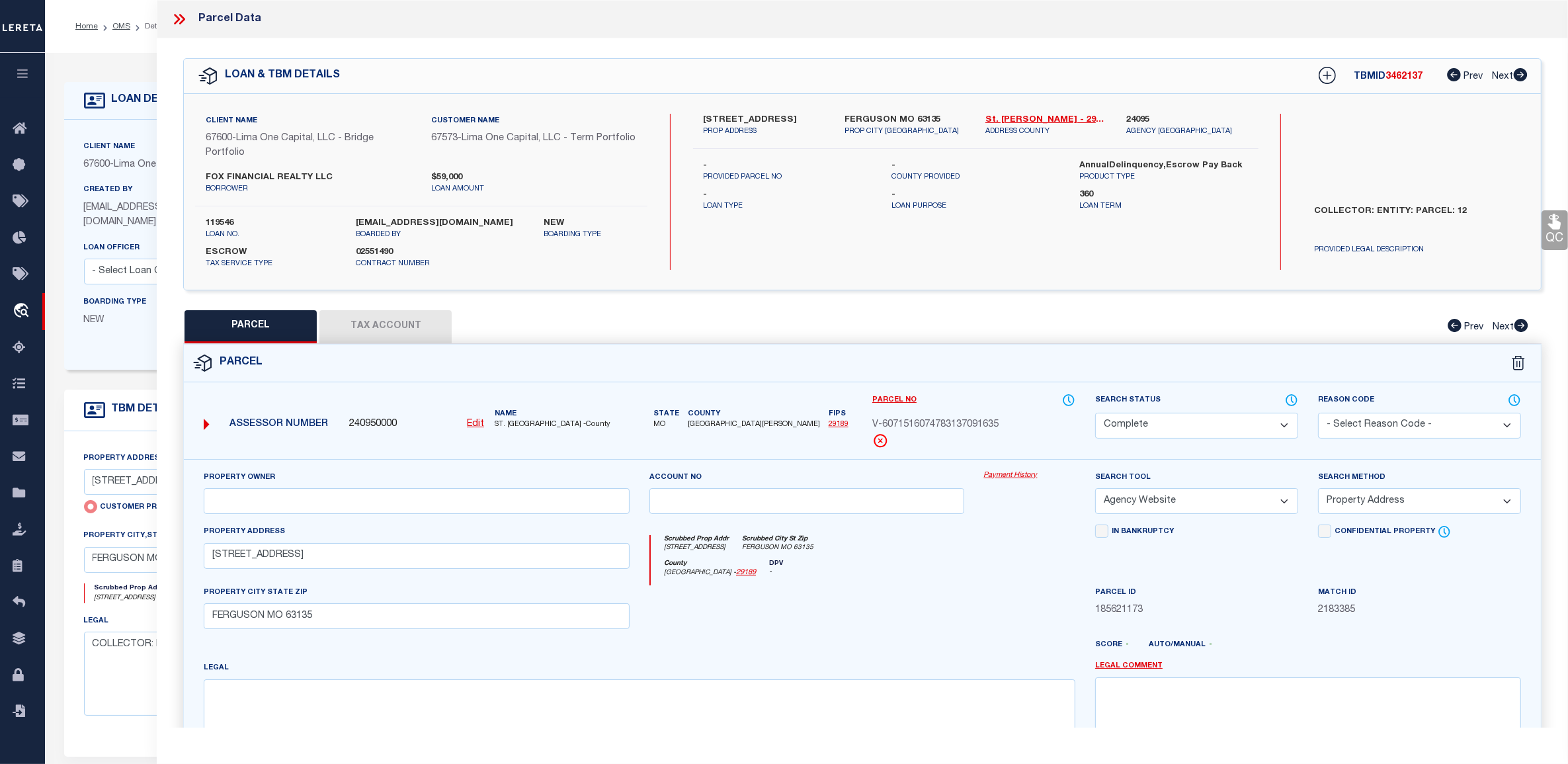
click at [398, 332] on button "Tax Account" at bounding box center [385, 327] width 132 height 33
select select "100"
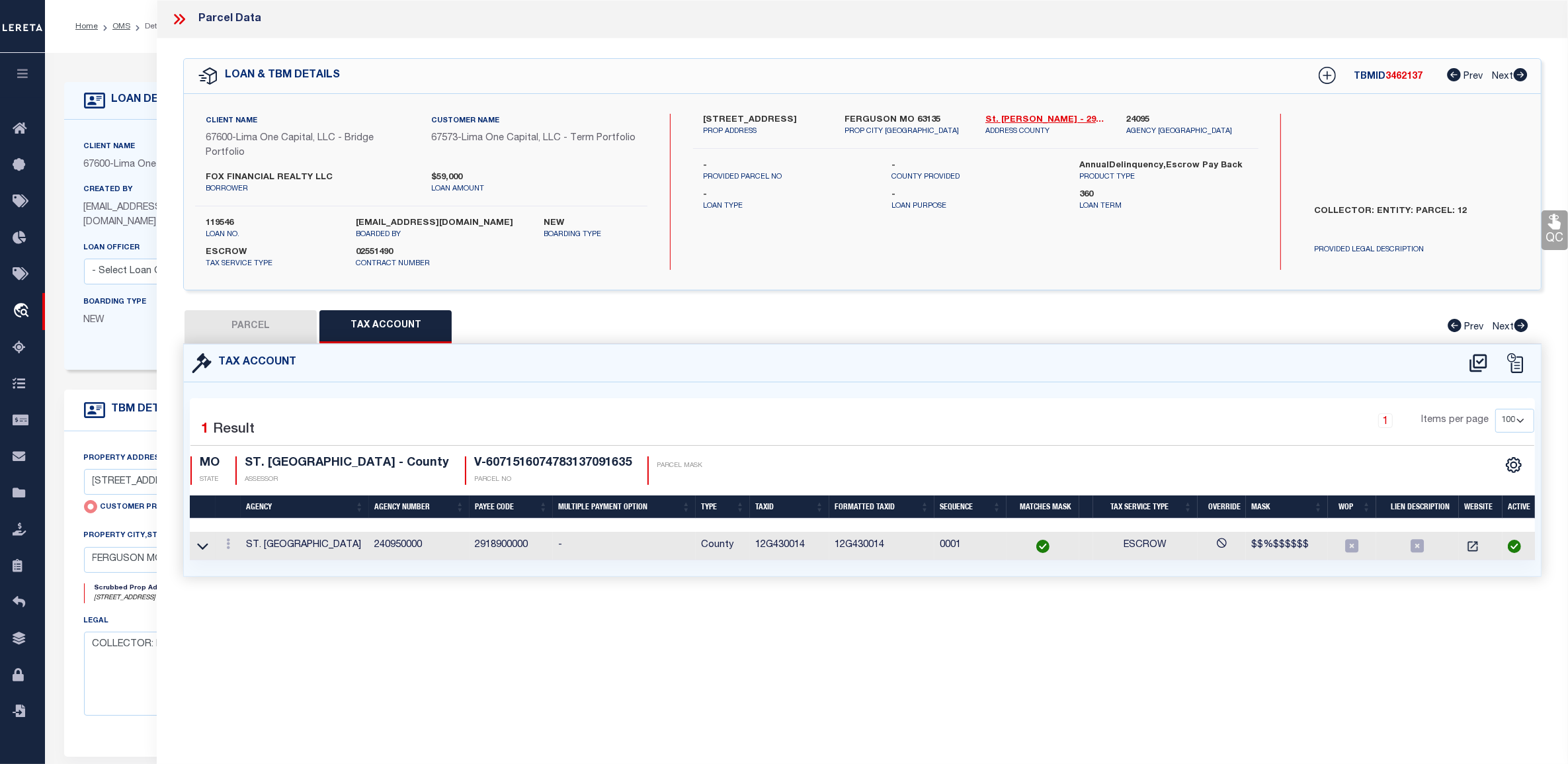
click at [270, 326] on button "PARCEL" at bounding box center [250, 327] width 132 height 33
select select "AS"
select select
checkbox input "false"
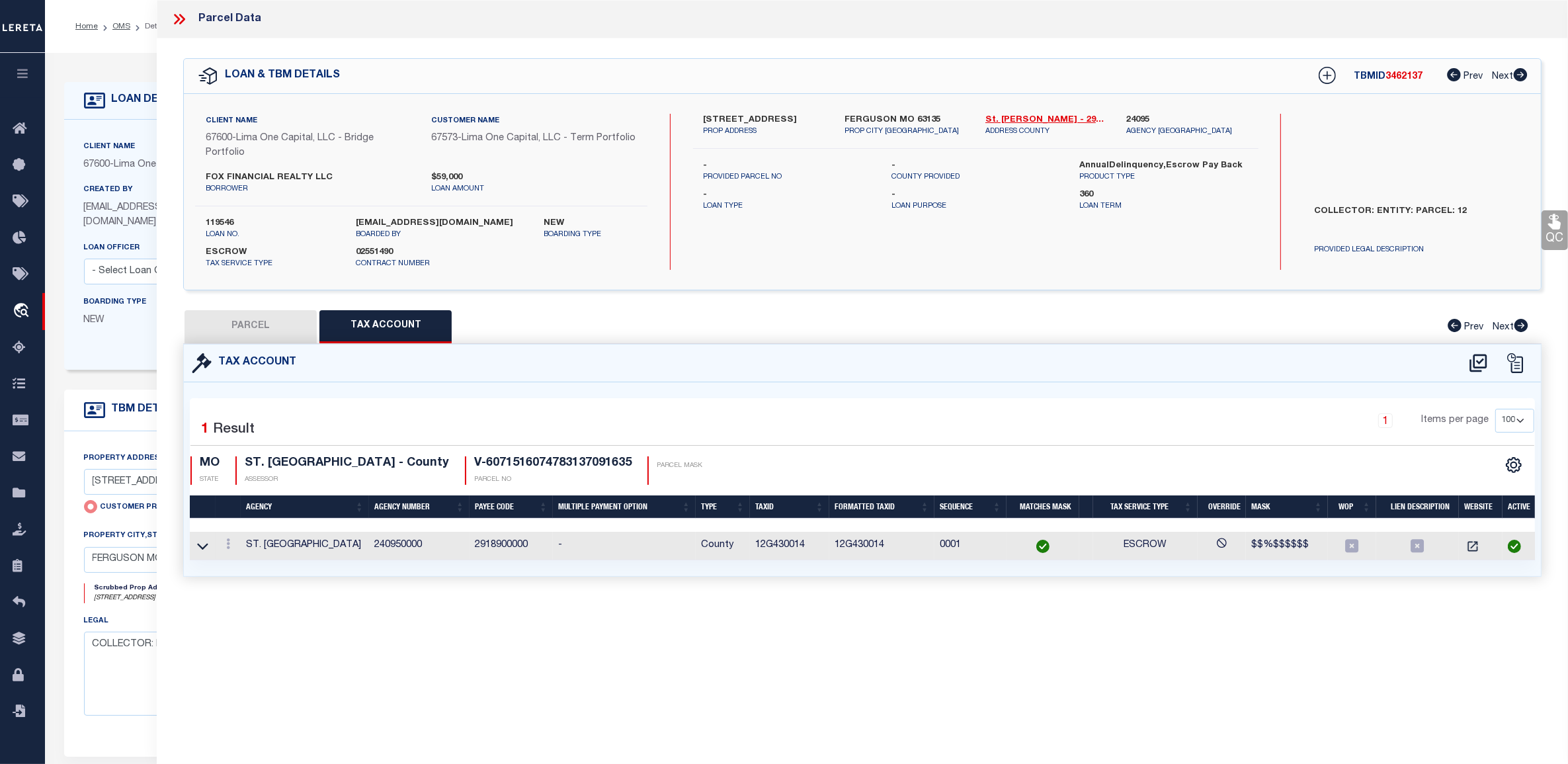
checkbox input "false"
select select "CP"
select select "AGW"
select select "ADD"
type input "324 GAGE DRIVE"
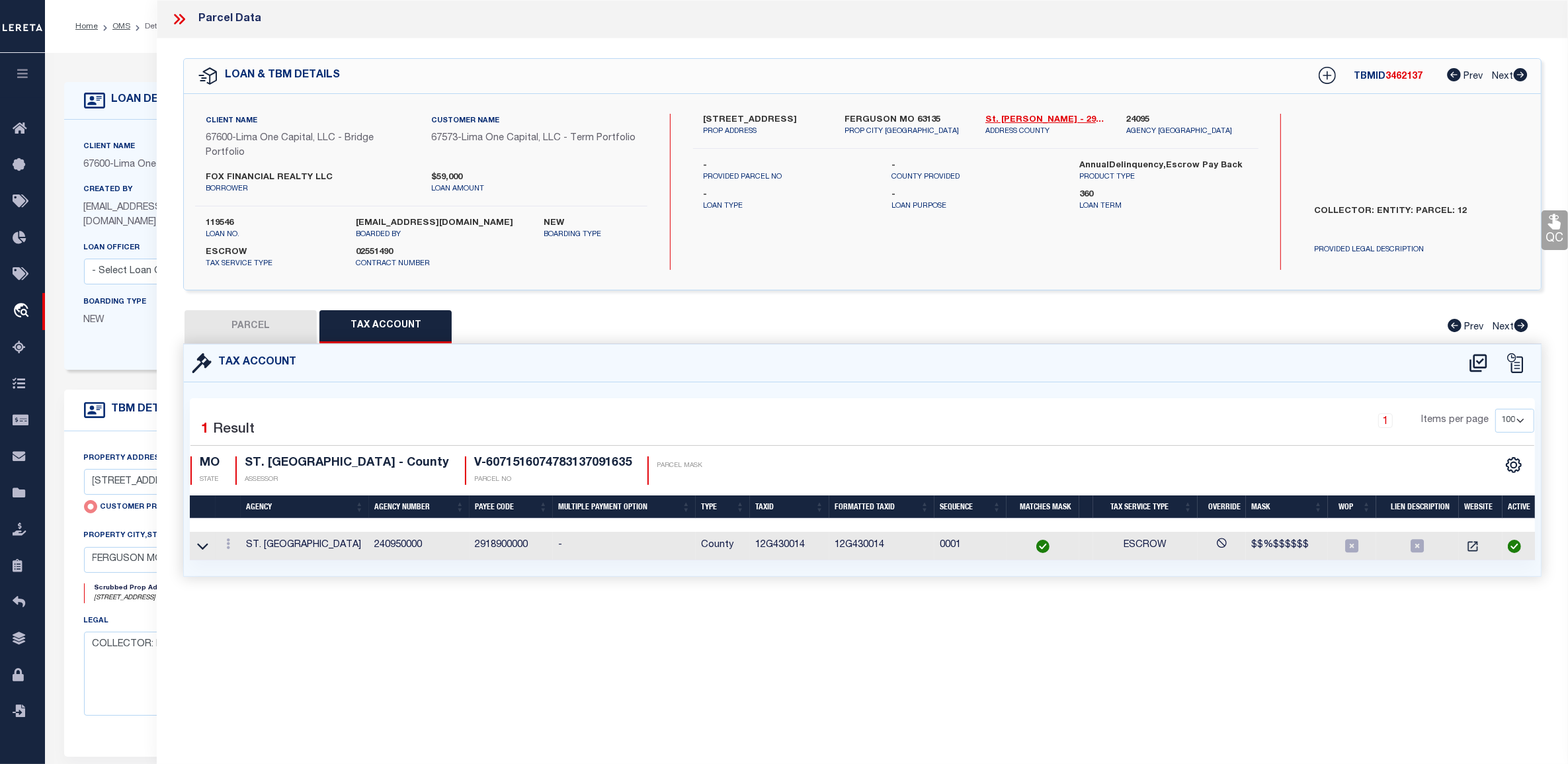
type input "FERGUSON MO 63135"
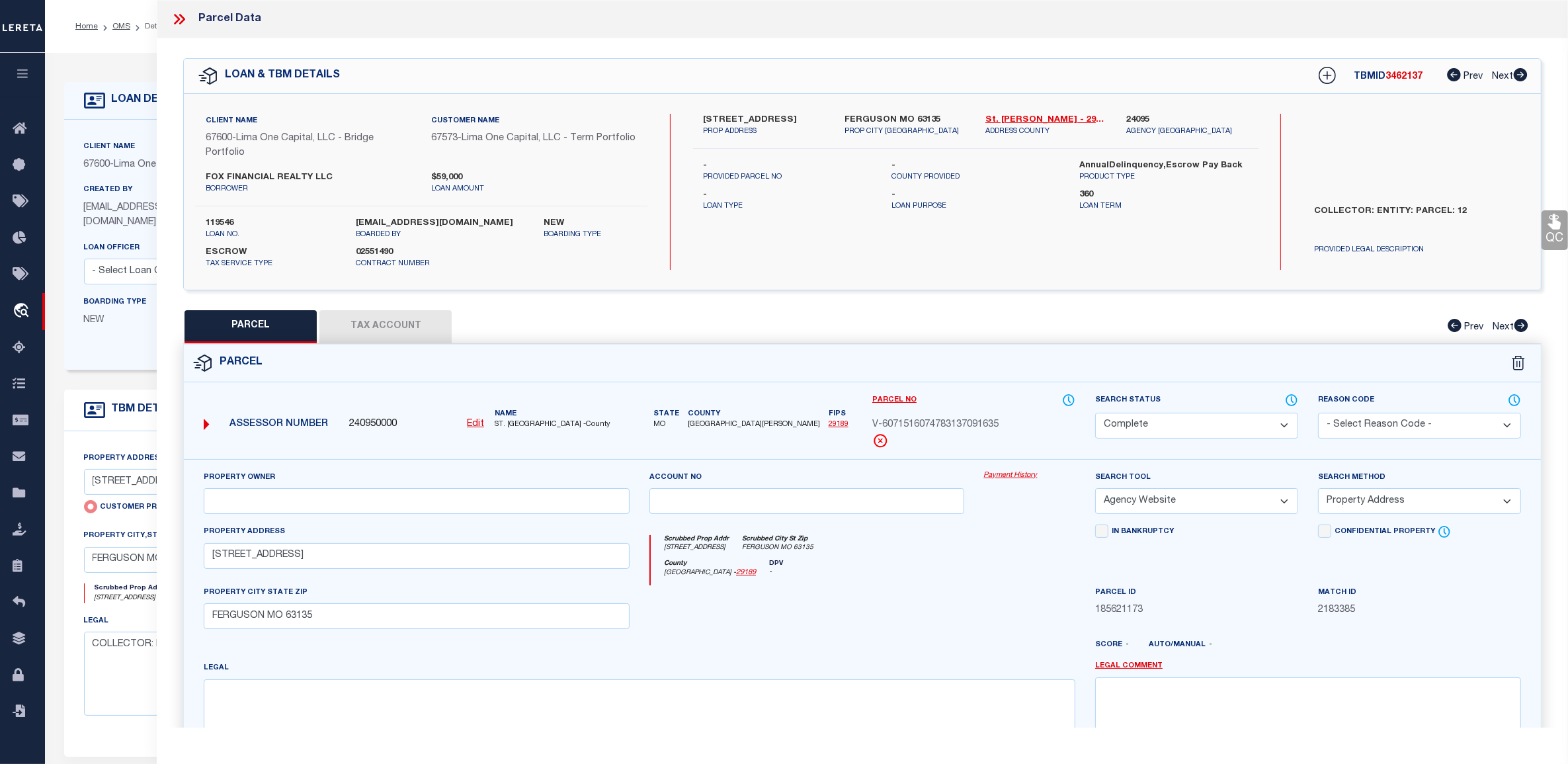
click at [411, 326] on button "Tax Account" at bounding box center [385, 327] width 132 height 33
select select "100"
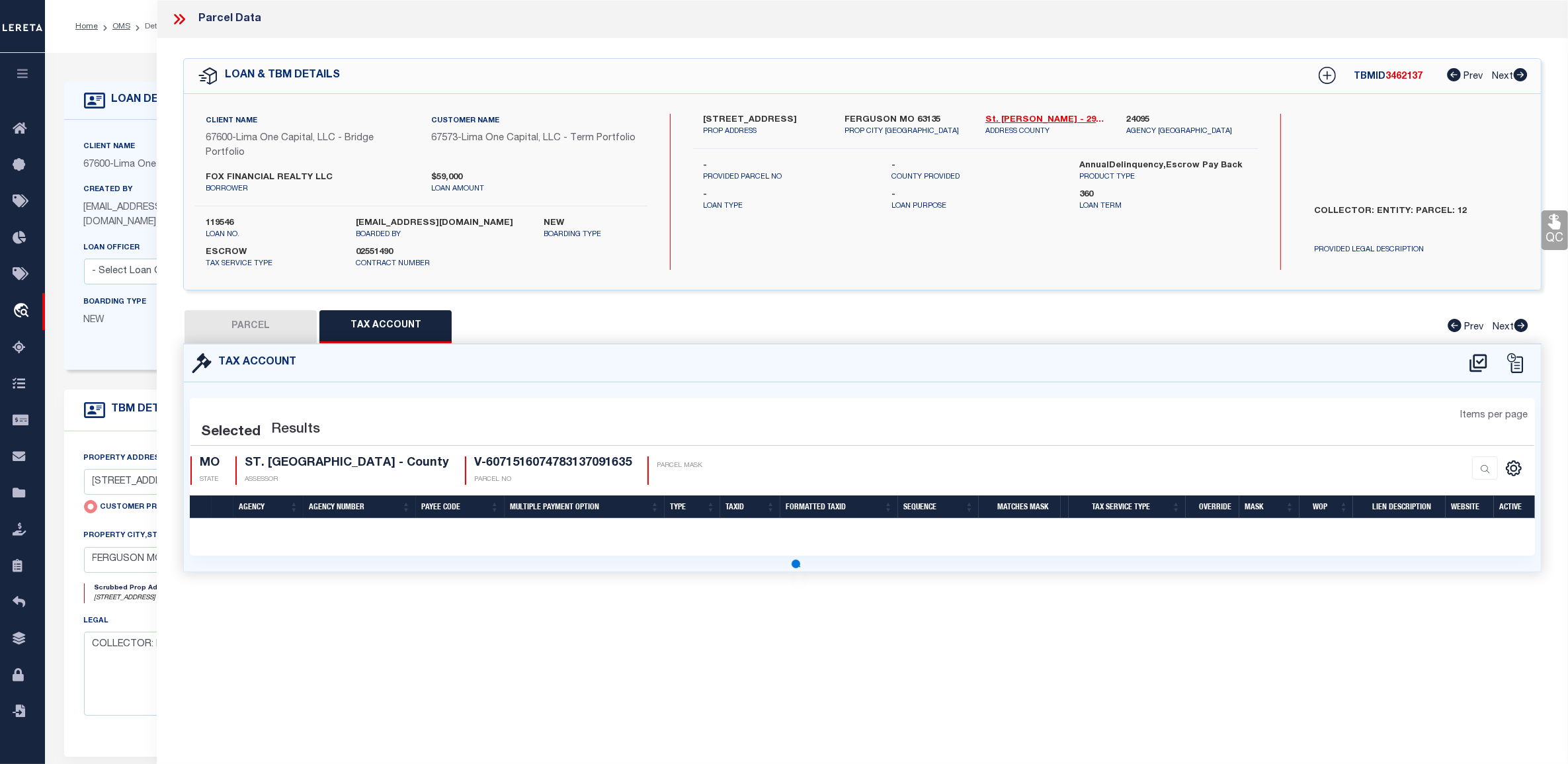
select select "100"
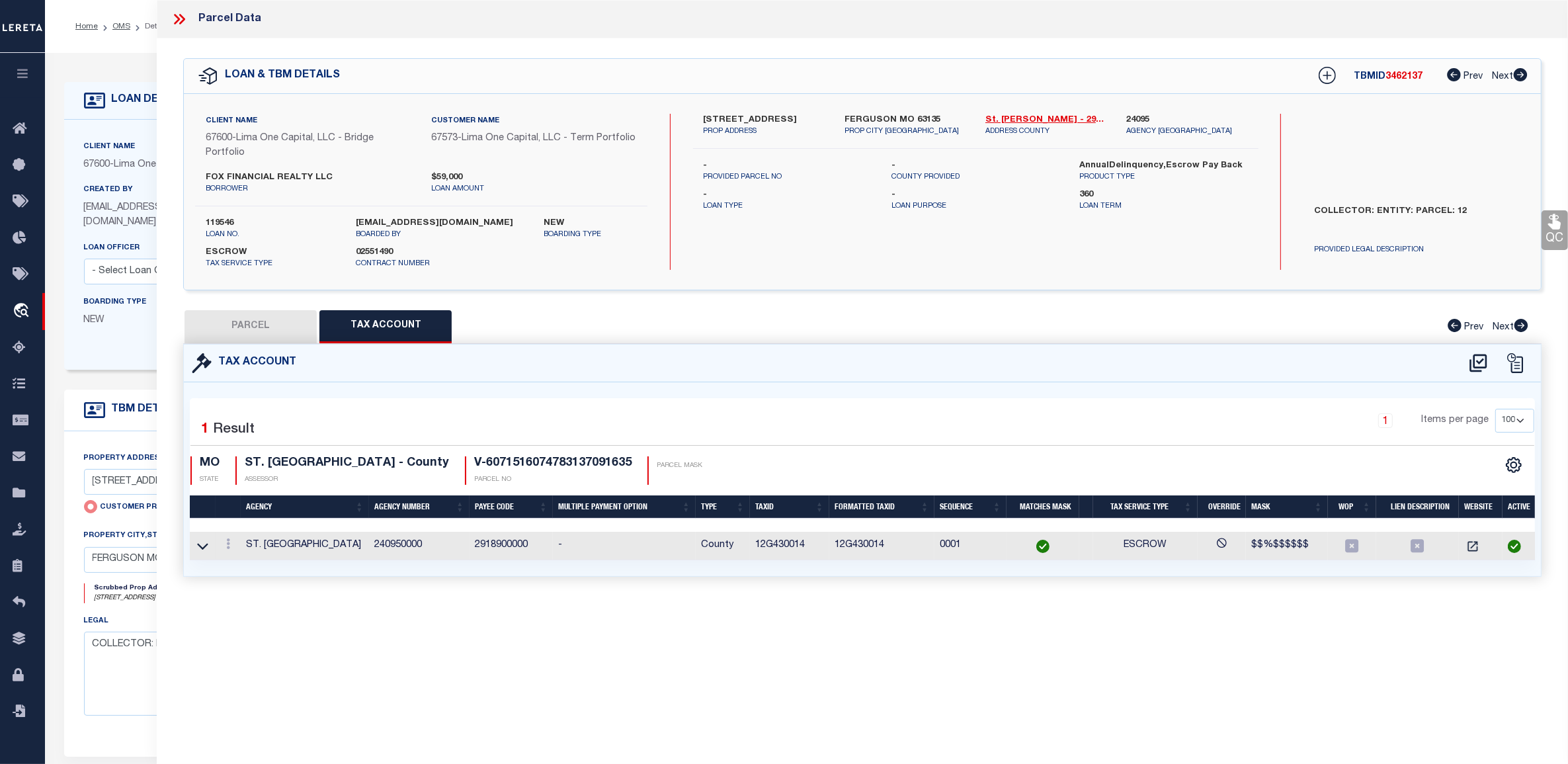
click at [563, 326] on div "PARCEL Tax Account Prev Next" at bounding box center [862, 327] width 1358 height 33
click at [564, 326] on div "PARCEL Tax Account Prev Next" at bounding box center [862, 327] width 1358 height 33
click at [494, 323] on div "PARCEL Tax Account Prev Next" at bounding box center [862, 327] width 1358 height 33
click at [540, 590] on div "Tax Account 1 1" at bounding box center [862, 476] width 1378 height 265
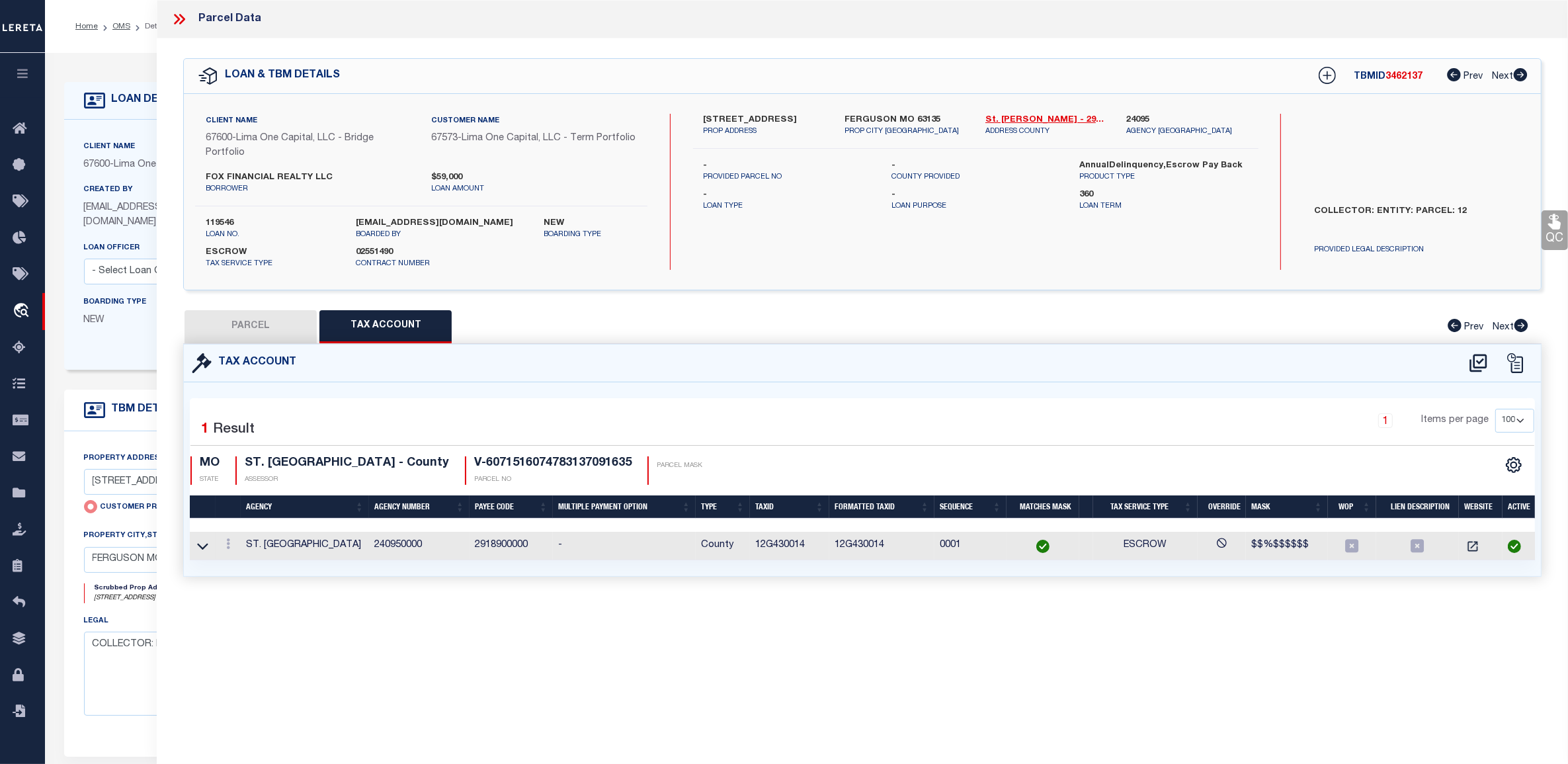
click at [397, 418] on div "Selected 1 Result" at bounding box center [350, 428] width 321 height 37
click at [450, 422] on div "Selected 1 Result" at bounding box center [350, 428] width 321 height 37
click at [448, 422] on div "Selected 1 Result" at bounding box center [350, 428] width 321 height 37
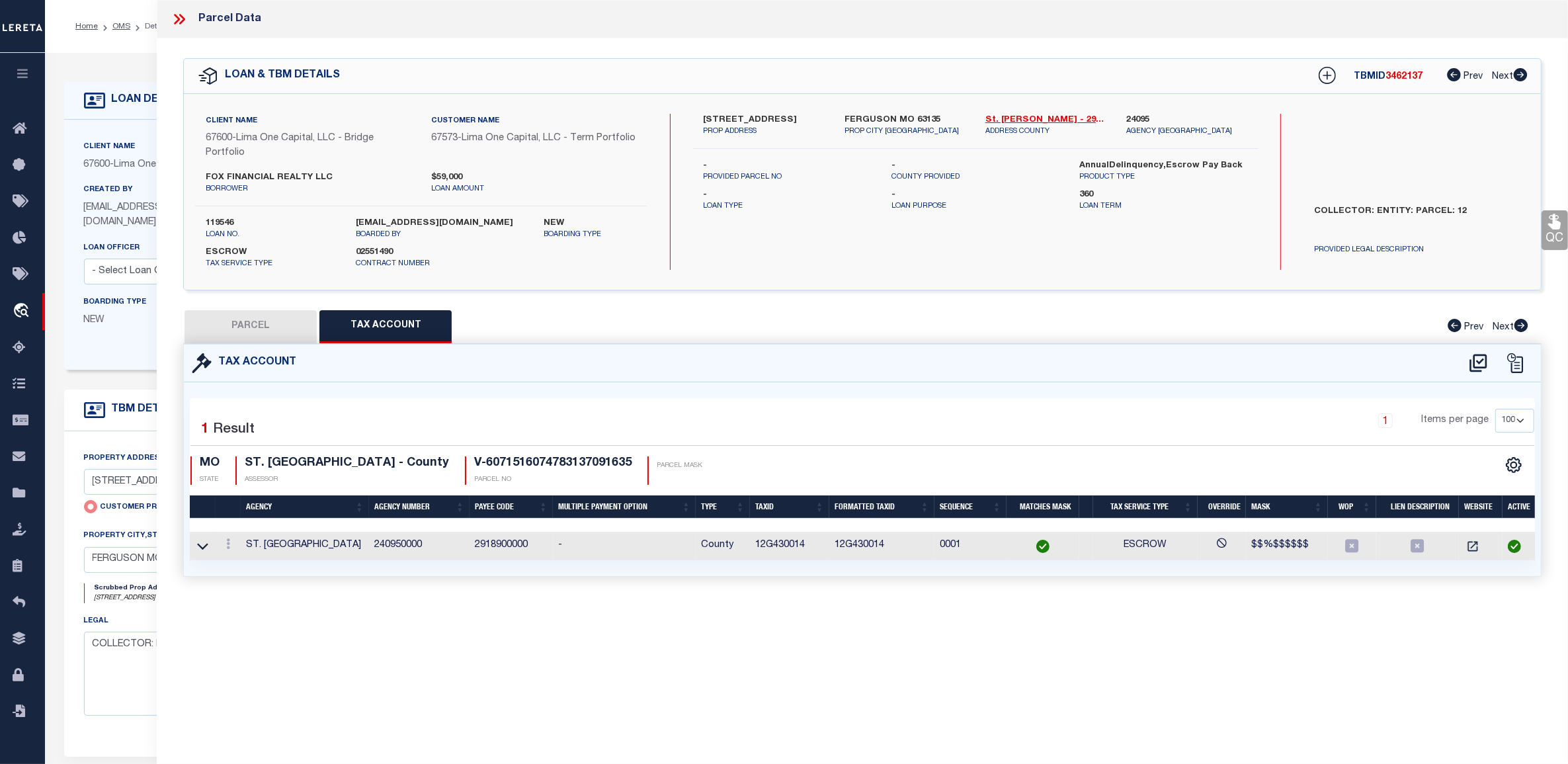
click at [448, 422] on div "Selected 1 Result" at bounding box center [350, 428] width 321 height 37
click at [496, 590] on div "Tax Account 1 1" at bounding box center [862, 476] width 1378 height 265
click at [364, 358] on div "Tax Account" at bounding box center [863, 363] width 1358 height 37
click at [366, 365] on div "Tax Account" at bounding box center [863, 363] width 1358 height 37
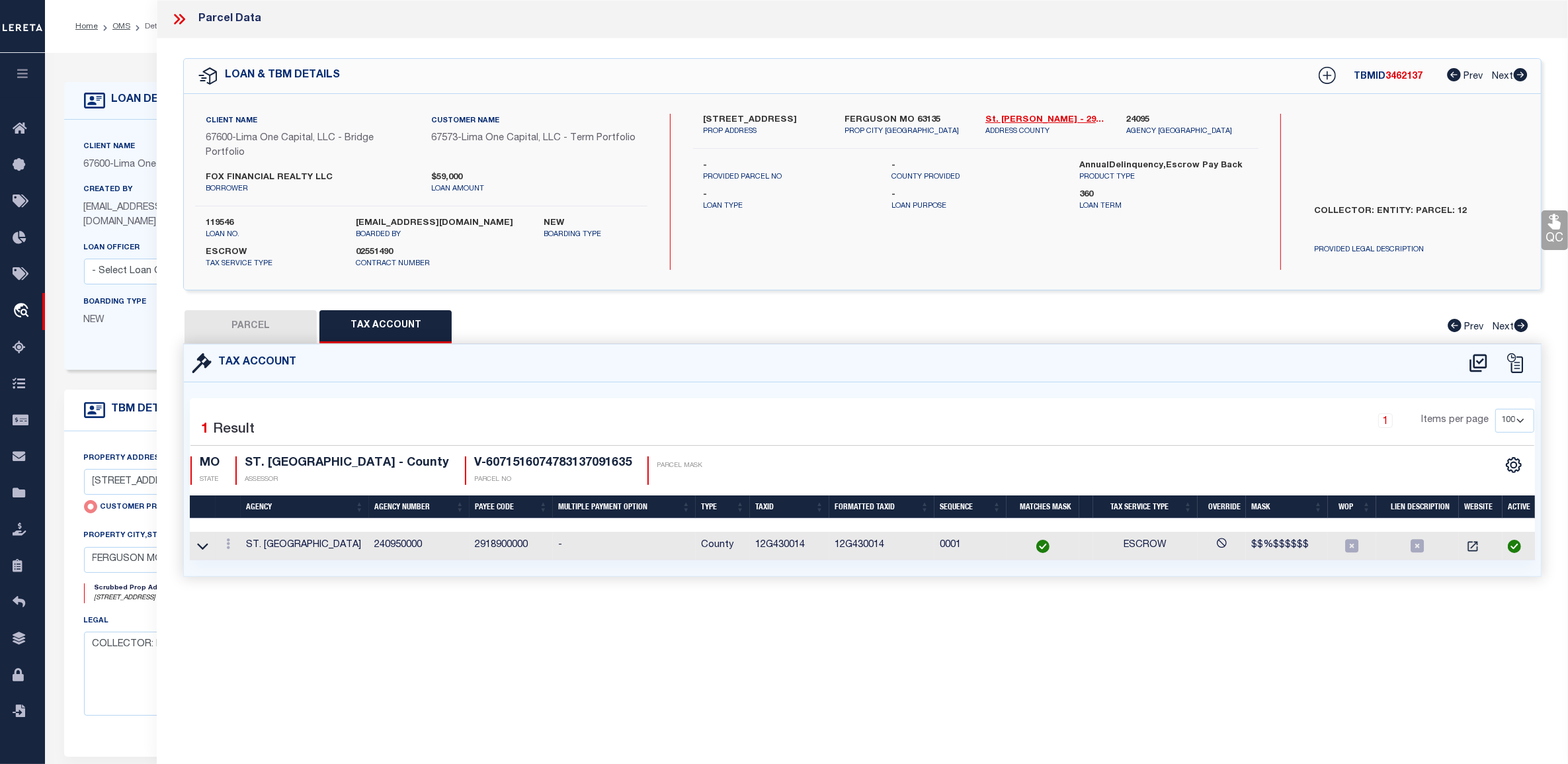
click at [366, 365] on div "Tax Account" at bounding box center [863, 363] width 1358 height 37
click at [365, 368] on div "Tax Account" at bounding box center [863, 363] width 1358 height 37
click at [390, 379] on div "Tax Account" at bounding box center [863, 363] width 1358 height 37
click at [283, 329] on button "PARCEL" at bounding box center [250, 327] width 132 height 33
select select "AS"
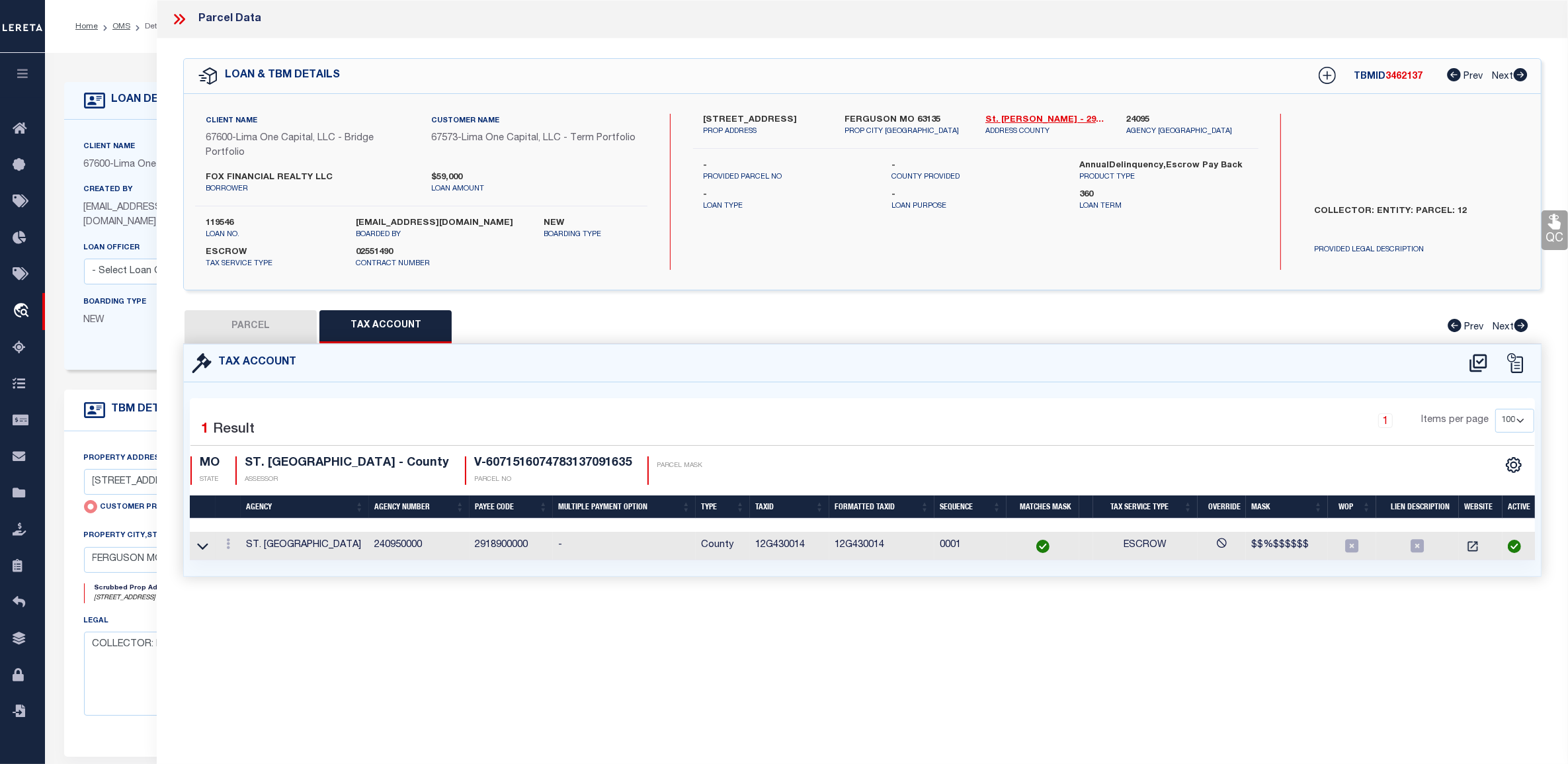
select select
checkbox input "false"
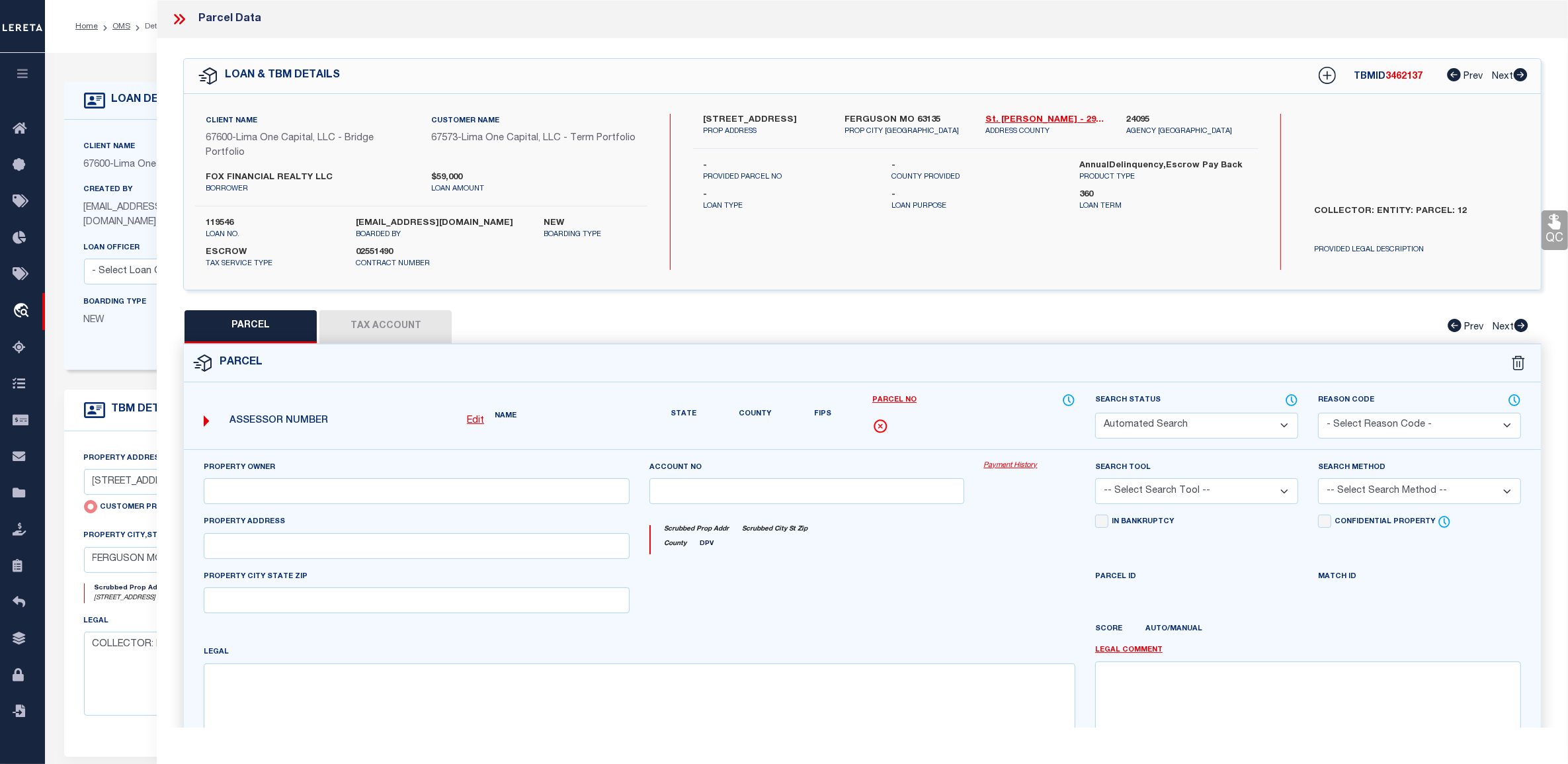
select select "CP"
select select "AGW"
select select "ADD"
type input "324 GAGE DRIVE"
type input "FERGUSON MO 63135"
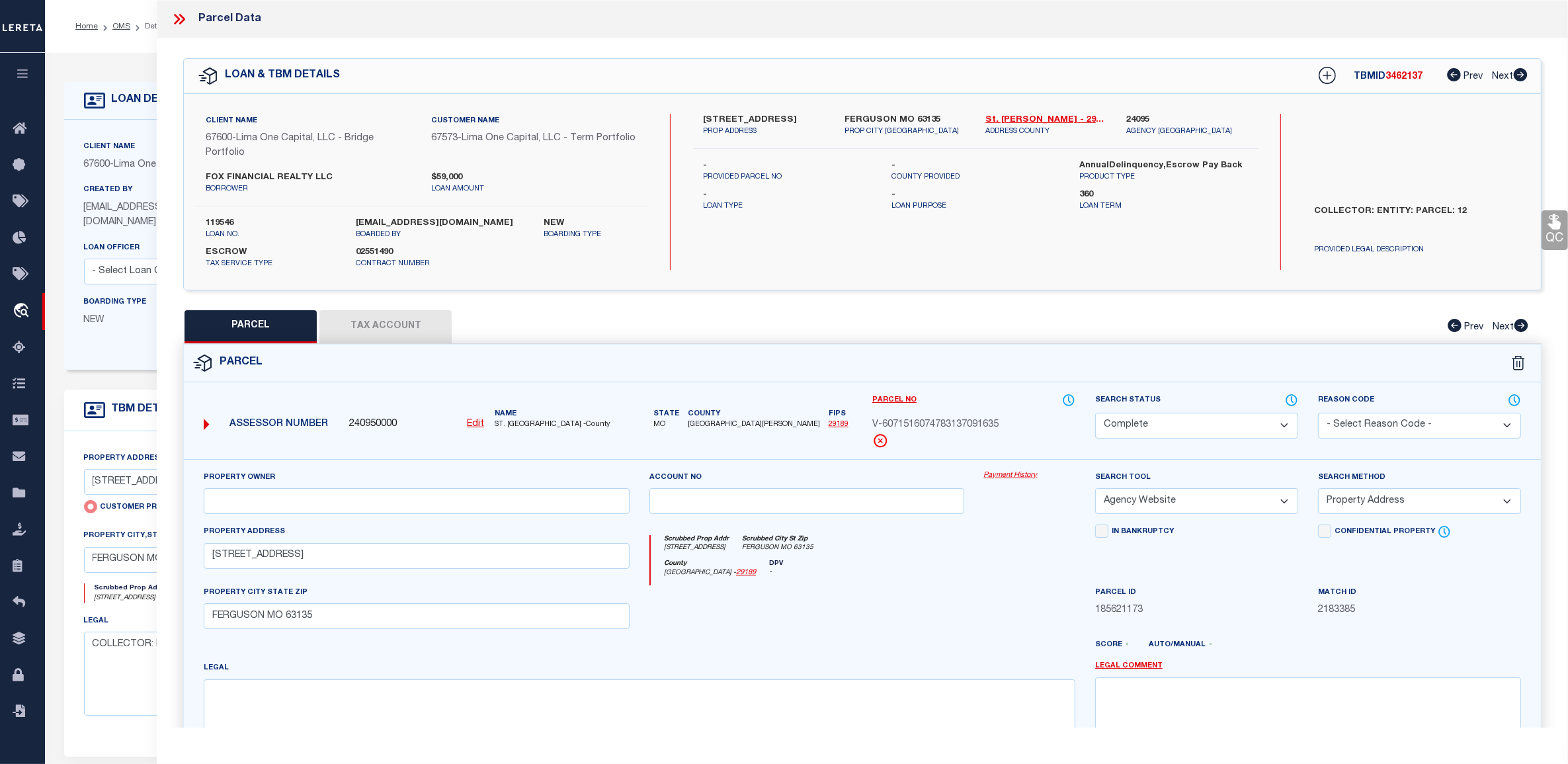
click at [130, 383] on form "LOAN DETAILS Client Name 67600 - Customer Name" at bounding box center [619, 446] width 1109 height 727
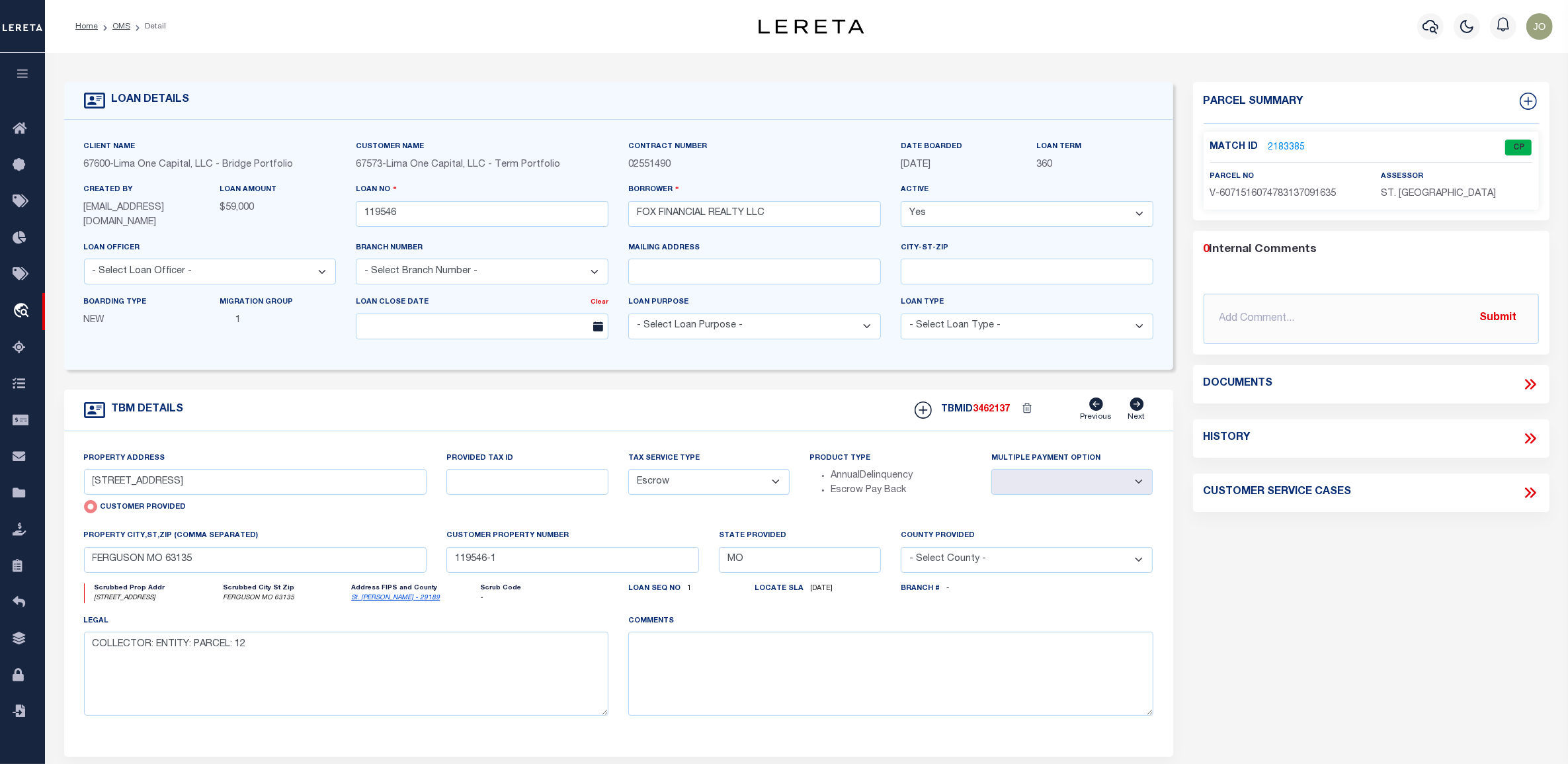
click at [1268, 143] on link "2183385" at bounding box center [1287, 148] width 37 height 14
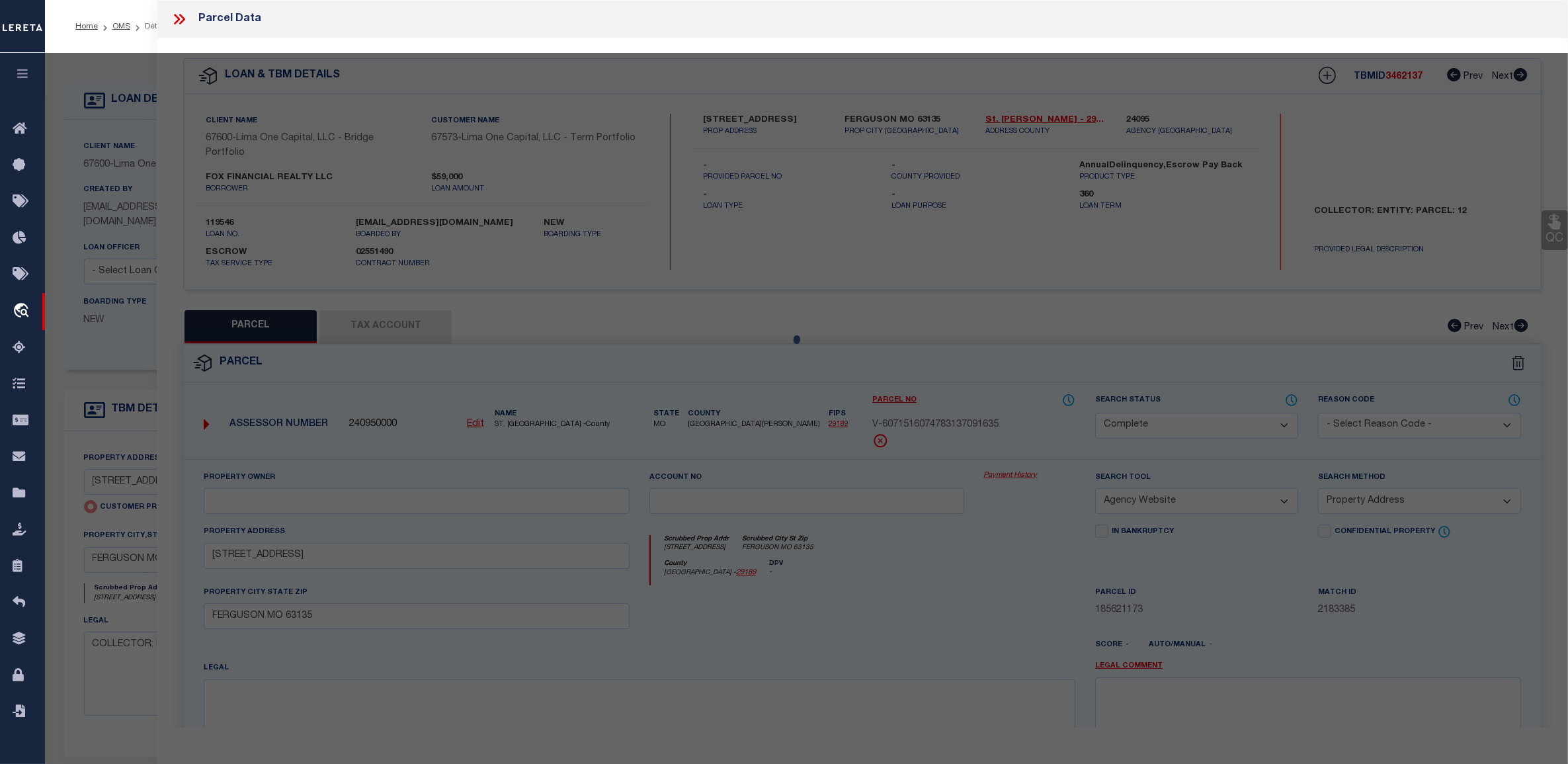
select select "AS"
select select
checkbox input "false"
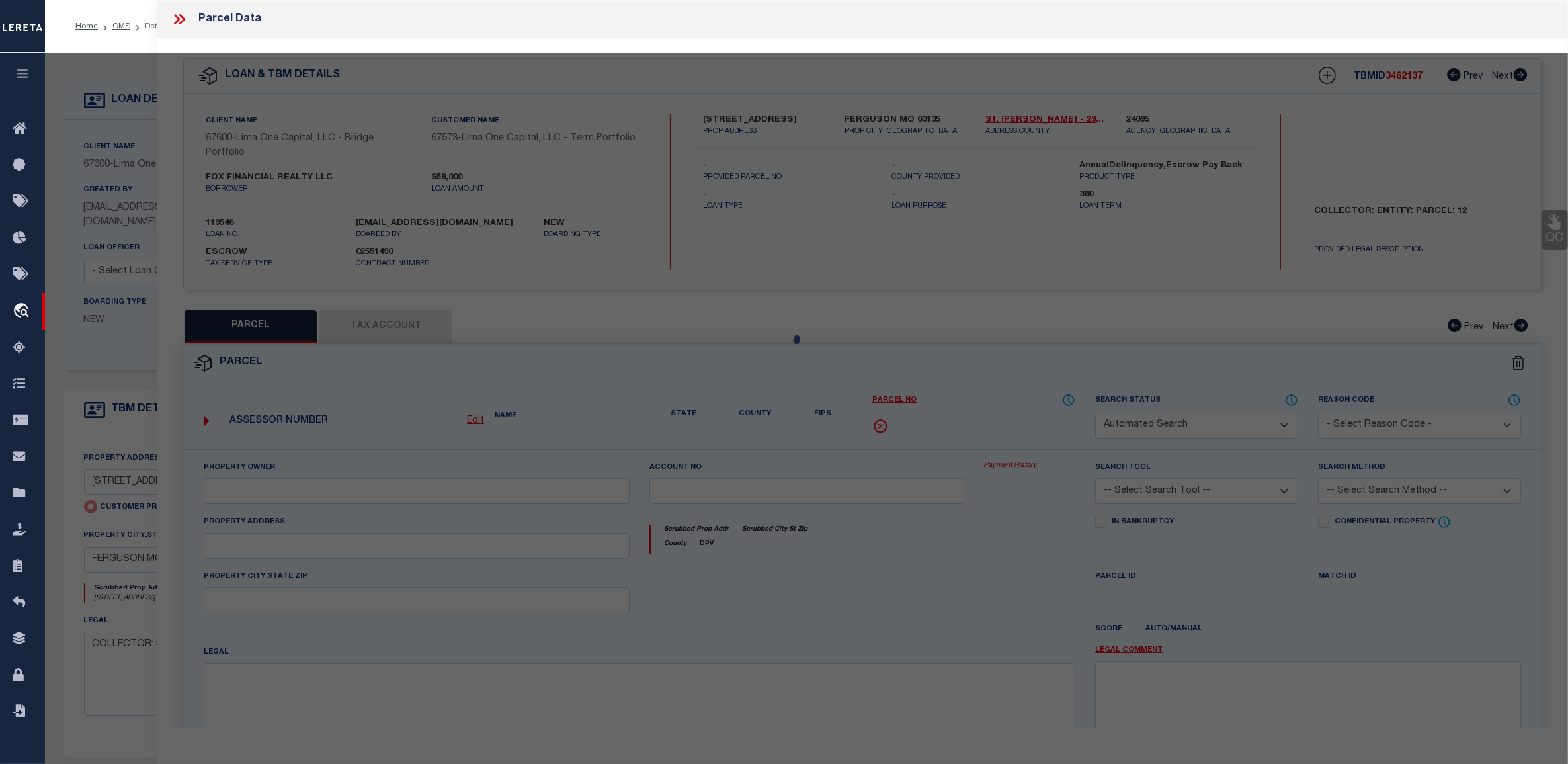
select select "CP"
select select "AGW"
select select "ADD"
type input "324 GAGE DRIVE"
type input "FERGUSON MO 63135"
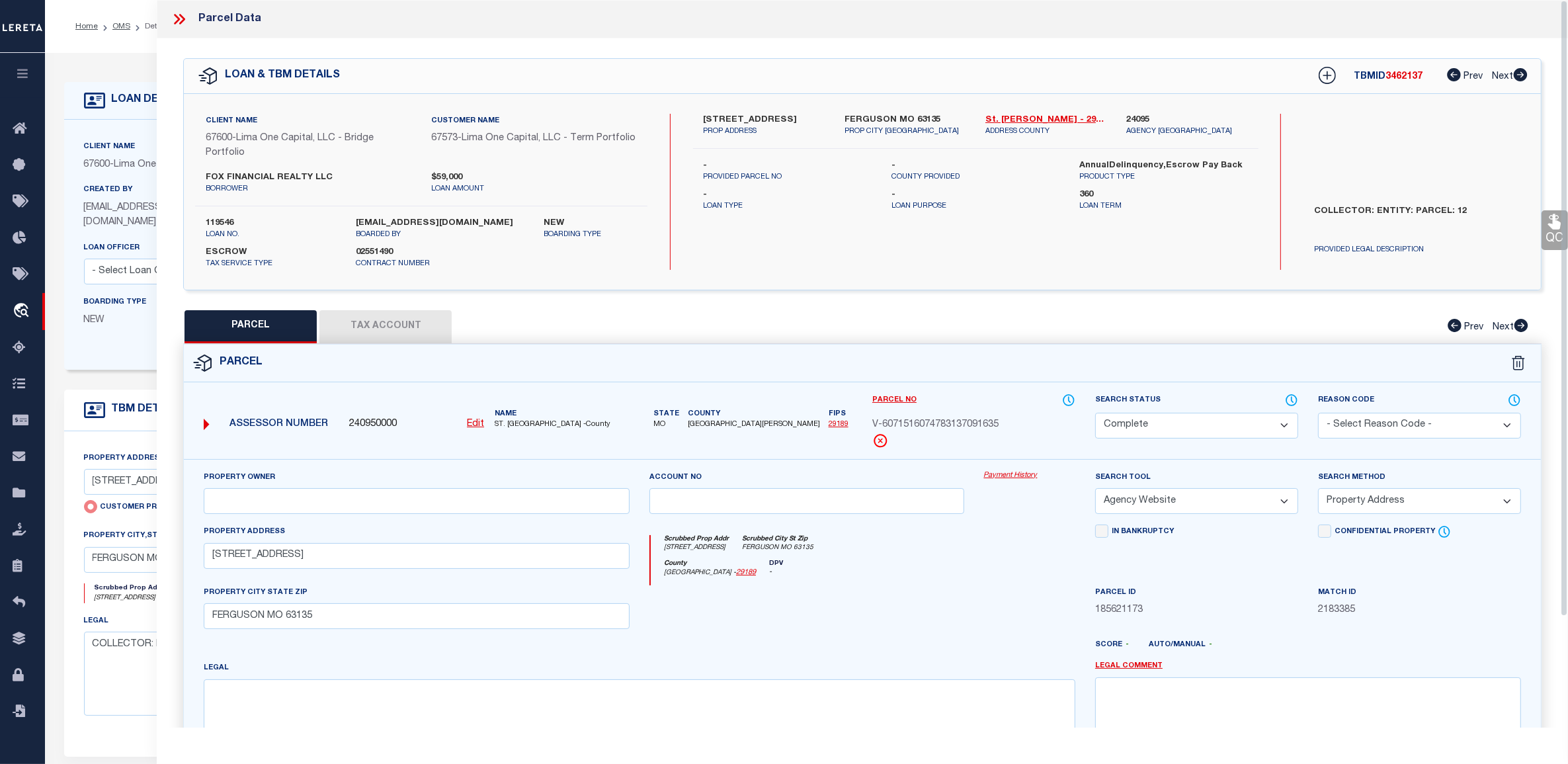
click at [371, 324] on button "Tax Account" at bounding box center [385, 327] width 132 height 33
select select "100"
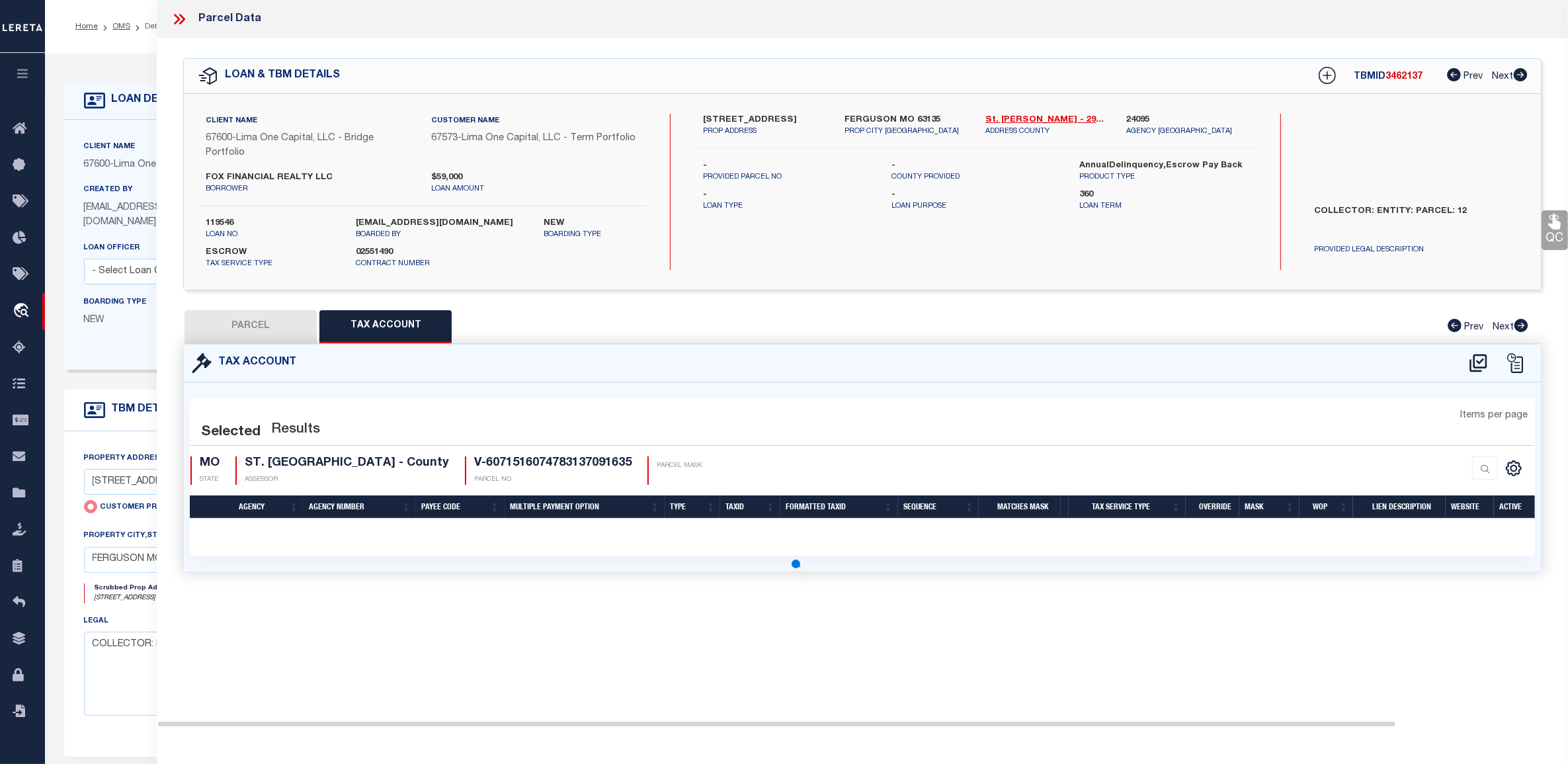
select select "100"
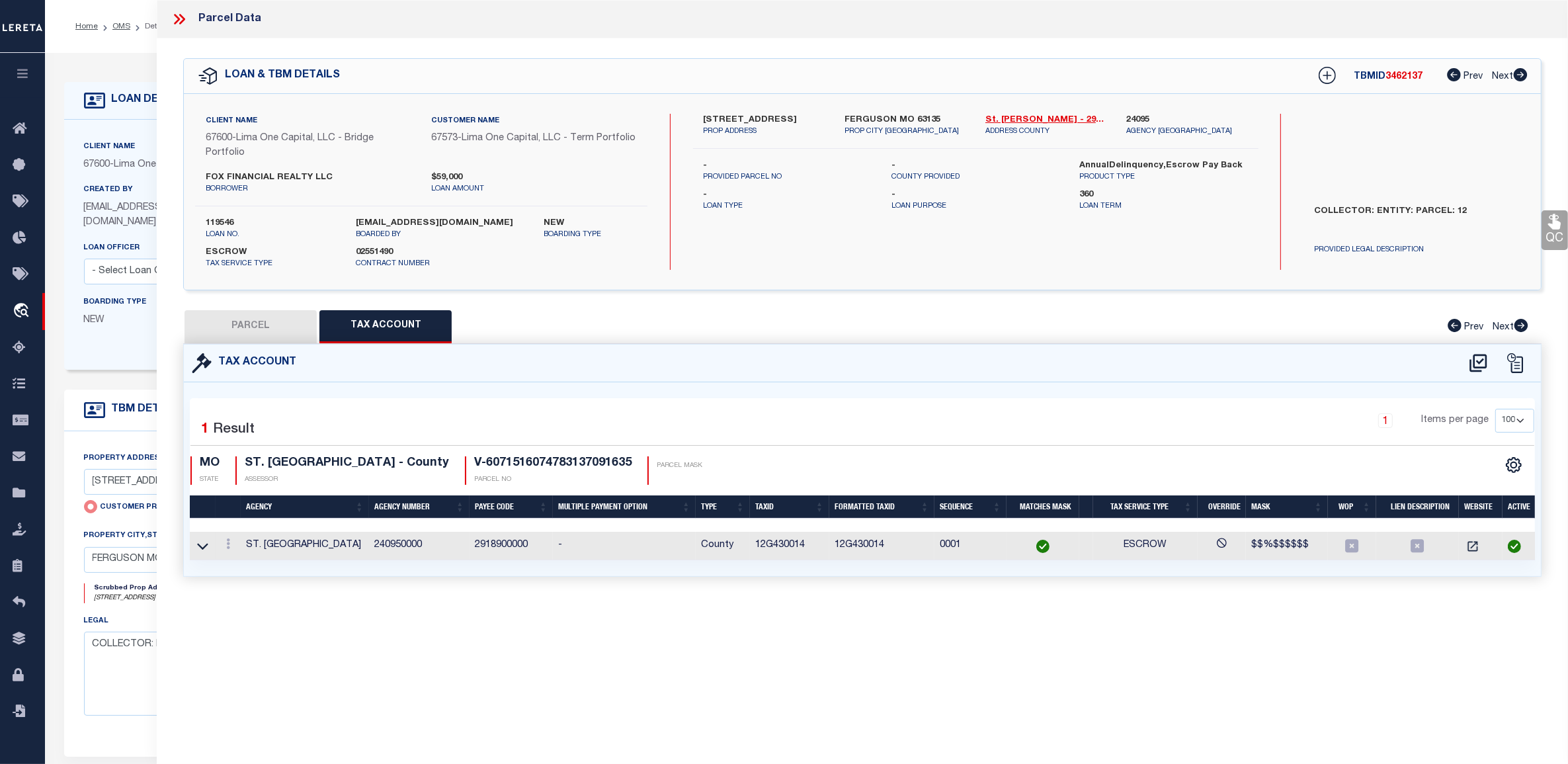
click at [292, 321] on button "PARCEL" at bounding box center [250, 327] width 132 height 33
select select "AS"
select select
checkbox input "false"
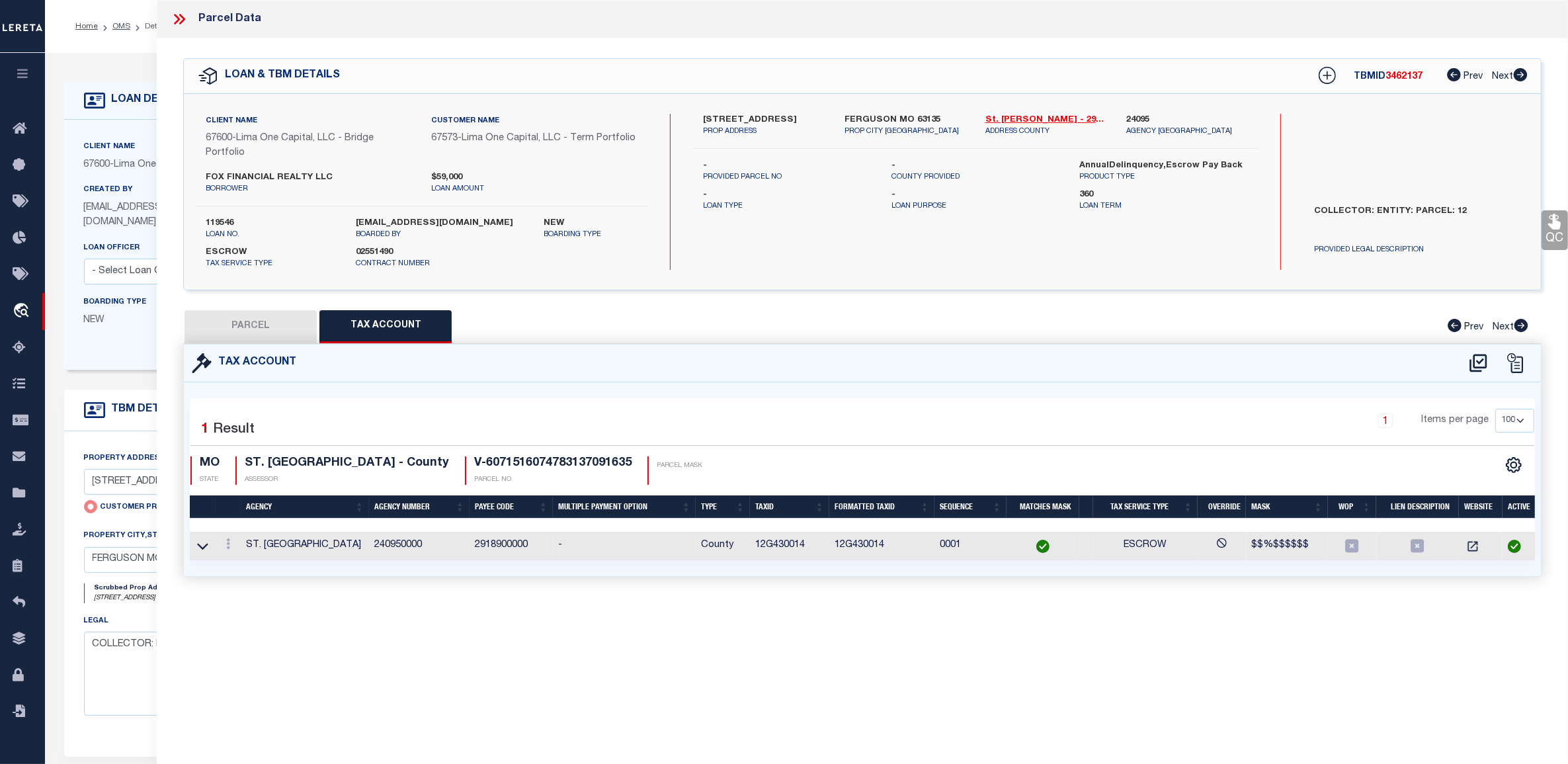
checkbox input "false"
select select "CP"
select select "AGW"
select select "ADD"
type input "324 GAGE DRIVE"
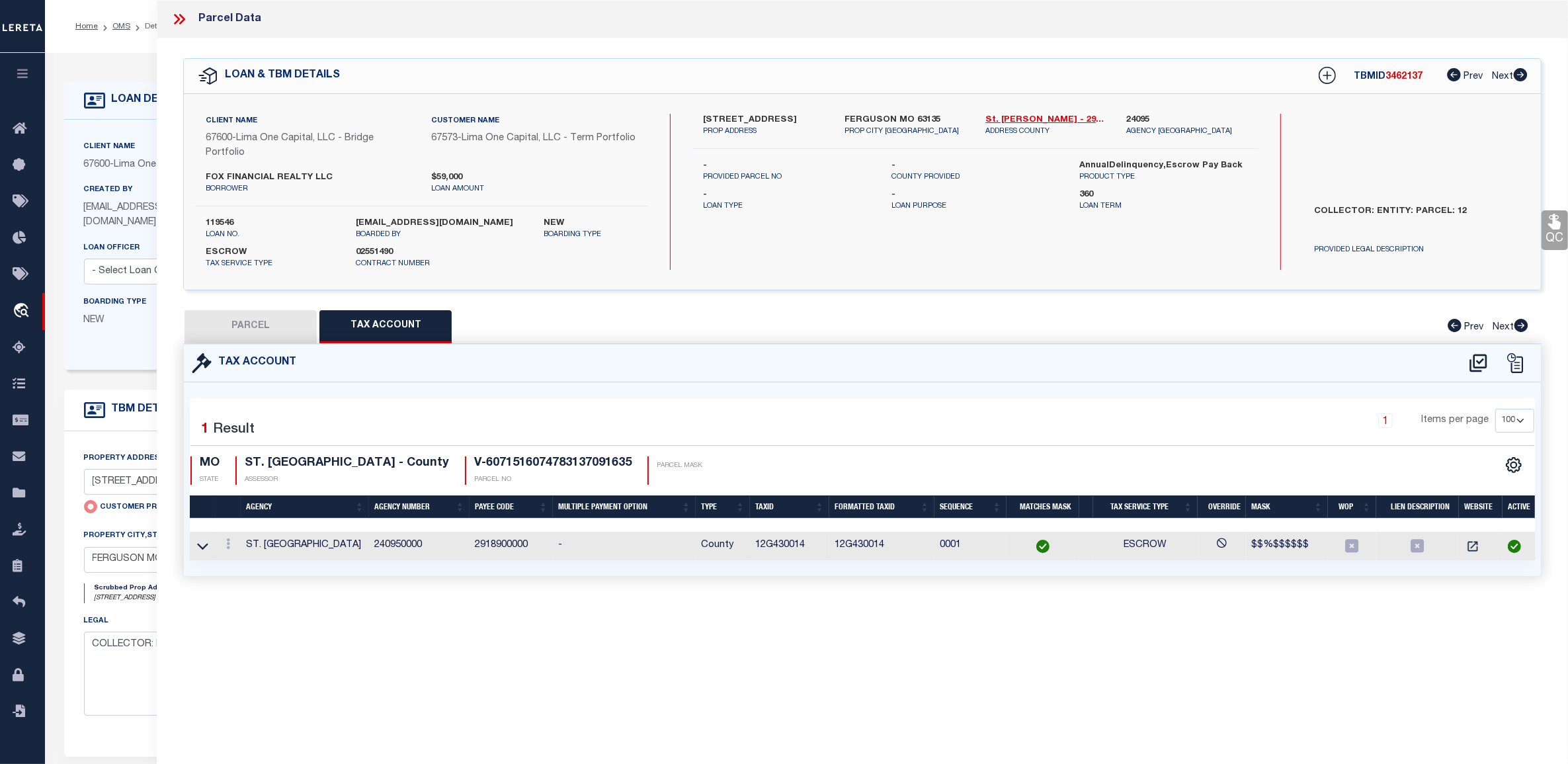
type input "FERGUSON MO 63135"
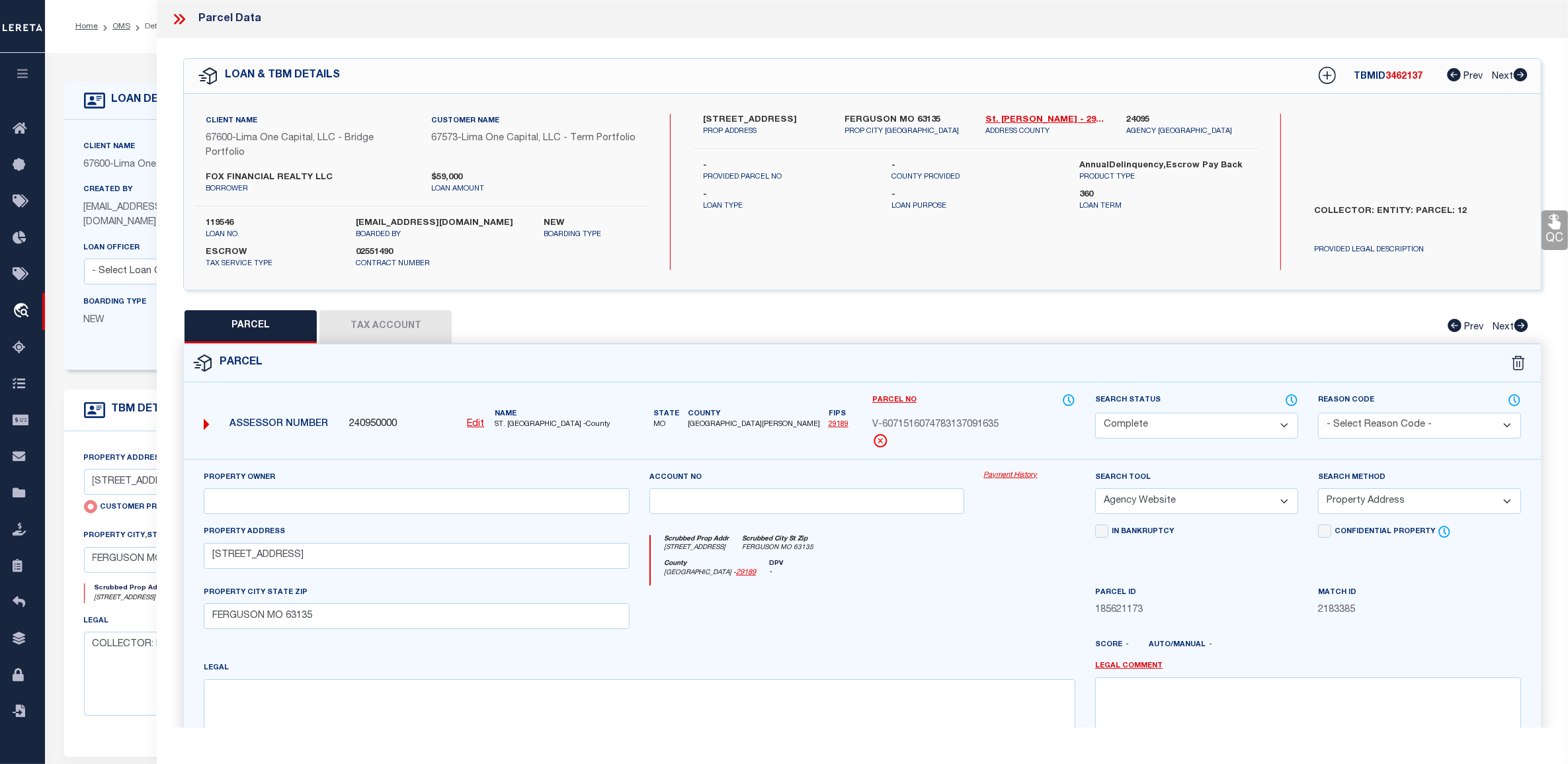
click at [1020, 474] on link "Payment History" at bounding box center [1030, 475] width 92 height 11
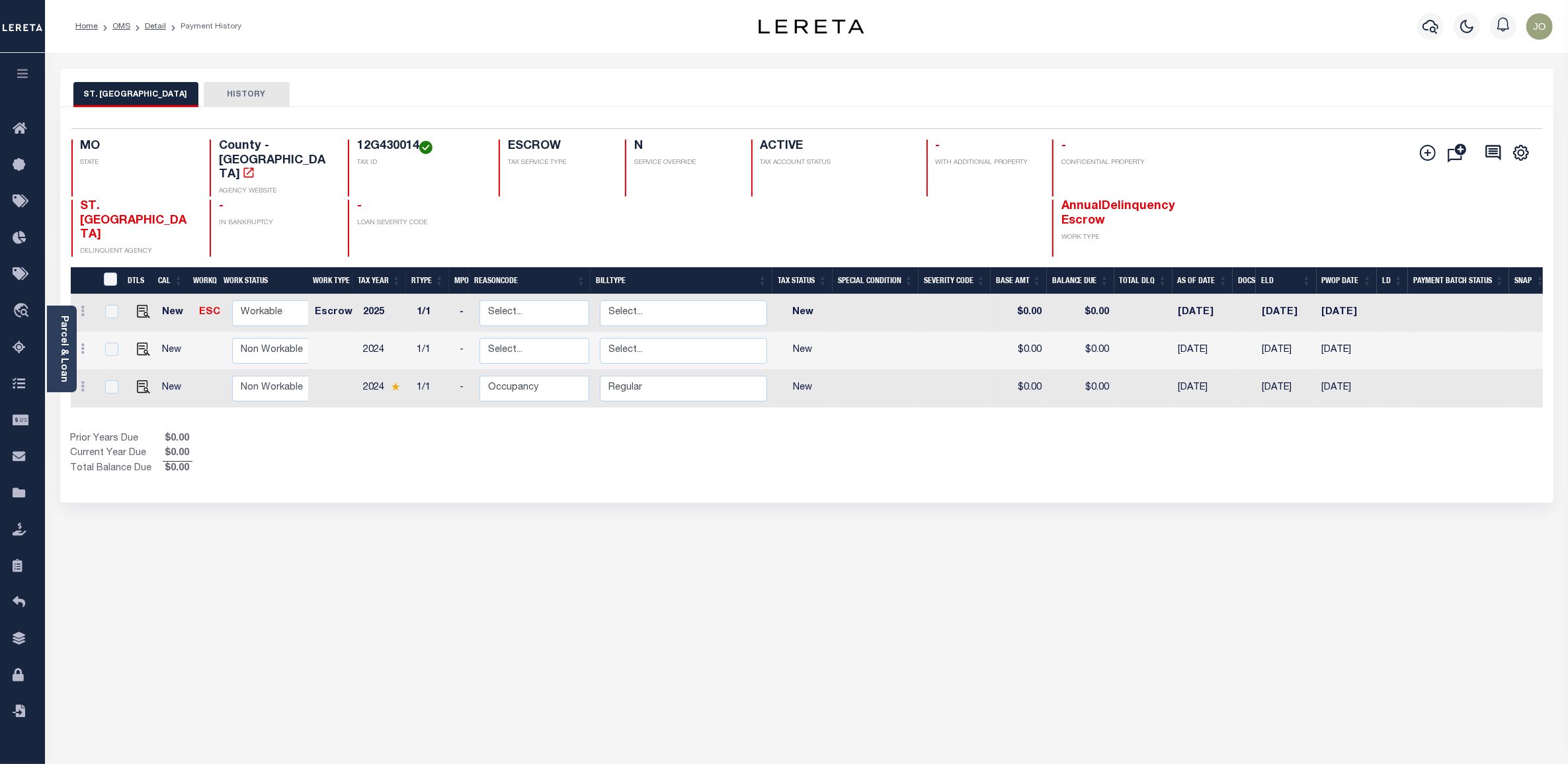
click at [983, 432] on div "Show Tax Lines before Bill Release Date Prior Years Due $0.00 Current Year Due …" at bounding box center [806, 454] width 1472 height 44
click at [850, 432] on div "Show Tax Lines before Bill Release Date Prior Years Due $0.00 Current Year Due …" at bounding box center [806, 454] width 1472 height 44
click at [953, 432] on div "Show Tax Lines before Bill Release Date Prior Years Due $0.00 Current Year Due …" at bounding box center [806, 454] width 1472 height 44
